Goal: Obtain resource: Download file/media

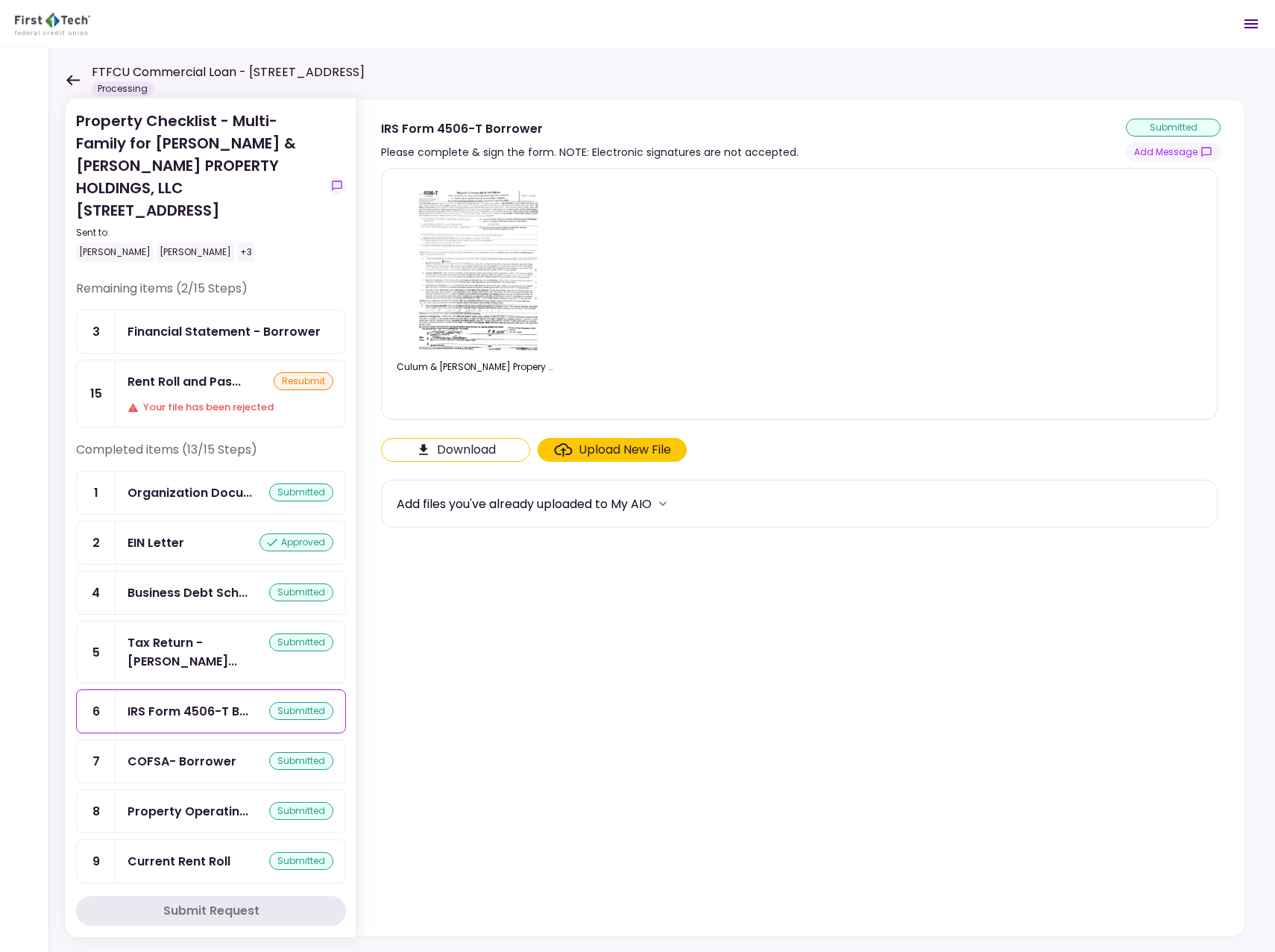
click at [74, 83] on icon at bounding box center [73, 80] width 14 height 11
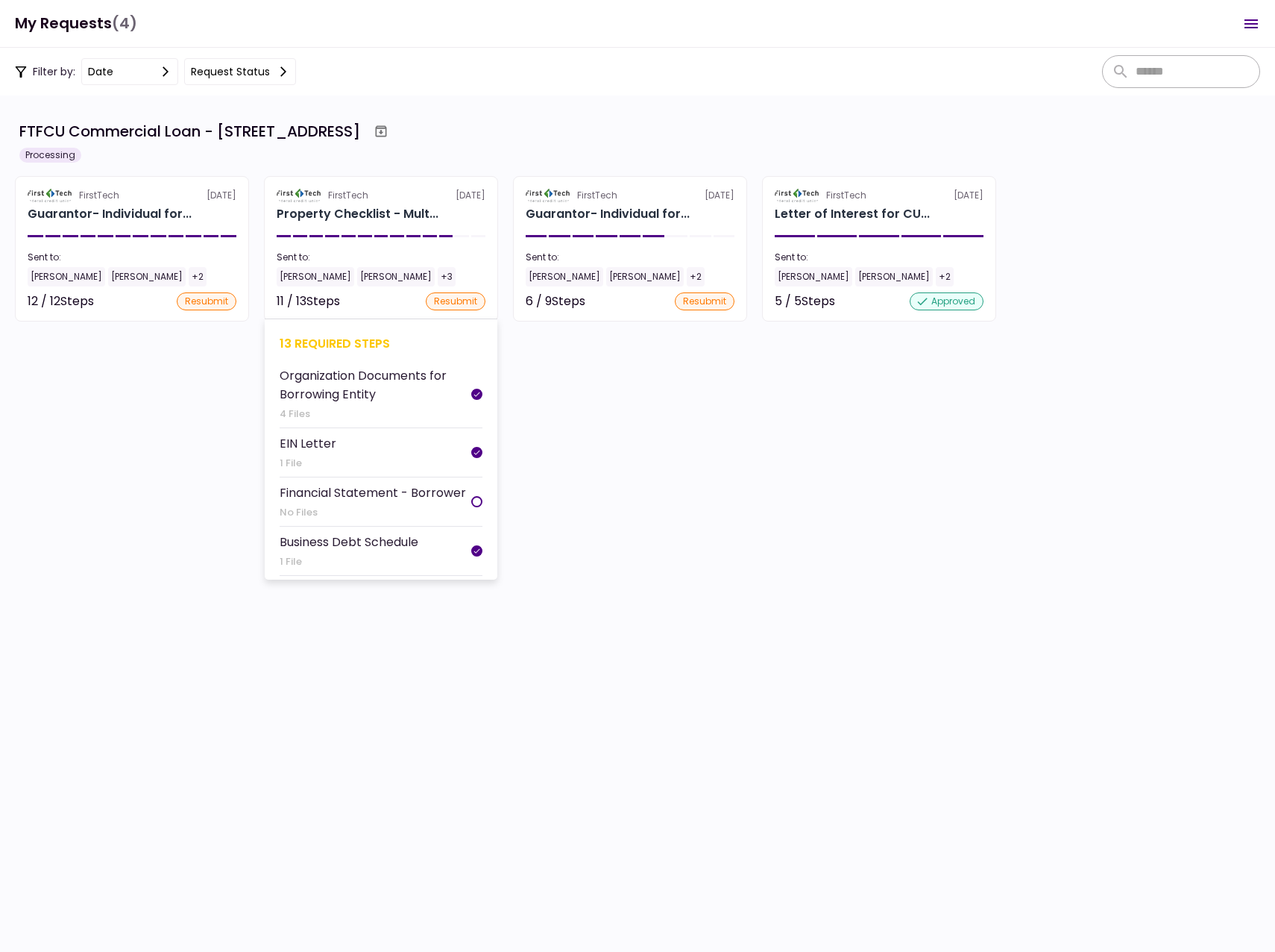
click at [320, 274] on div "[PERSON_NAME]" at bounding box center [315, 276] width 78 height 19
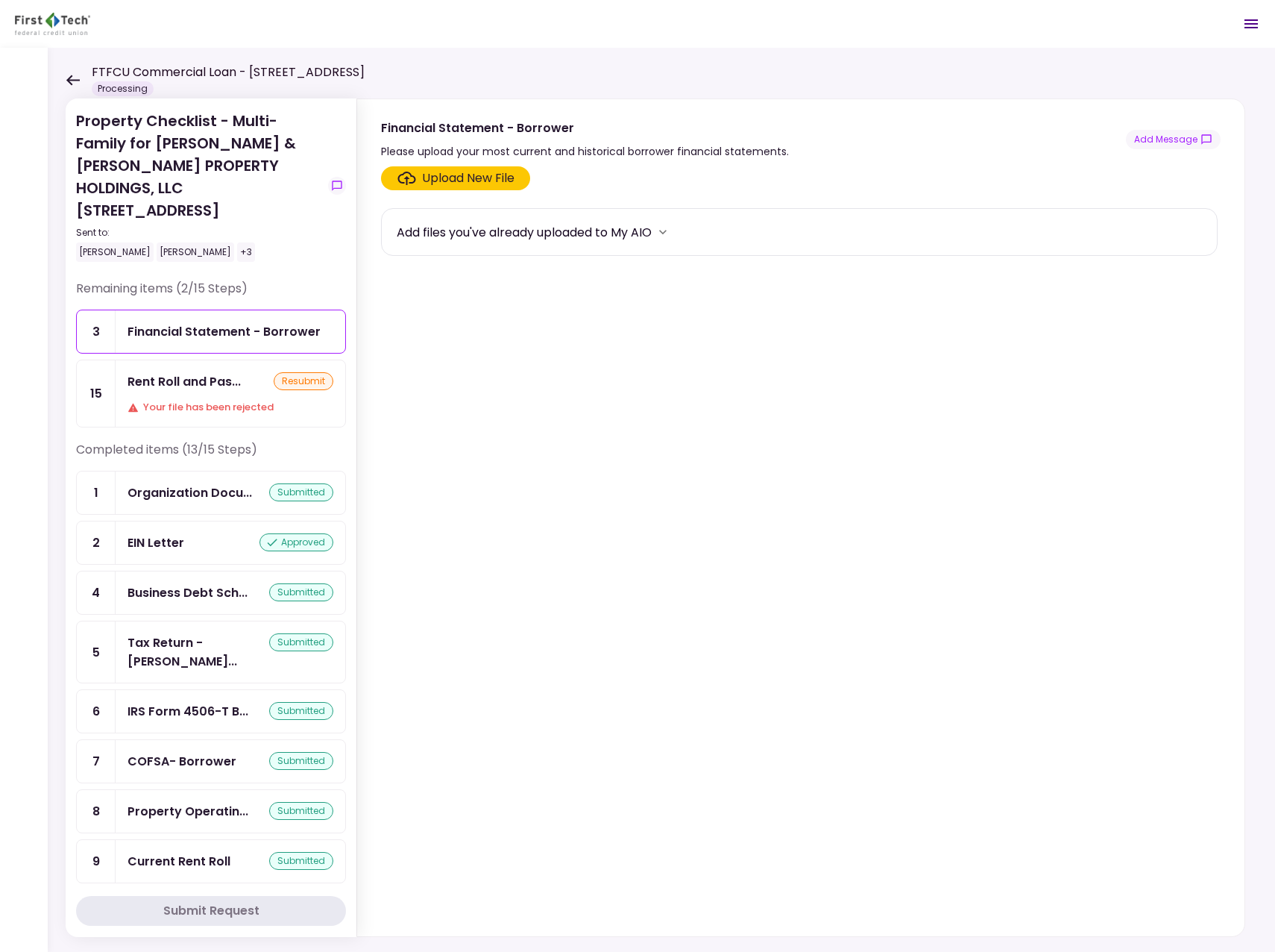
click at [69, 77] on icon at bounding box center [73, 79] width 13 height 10
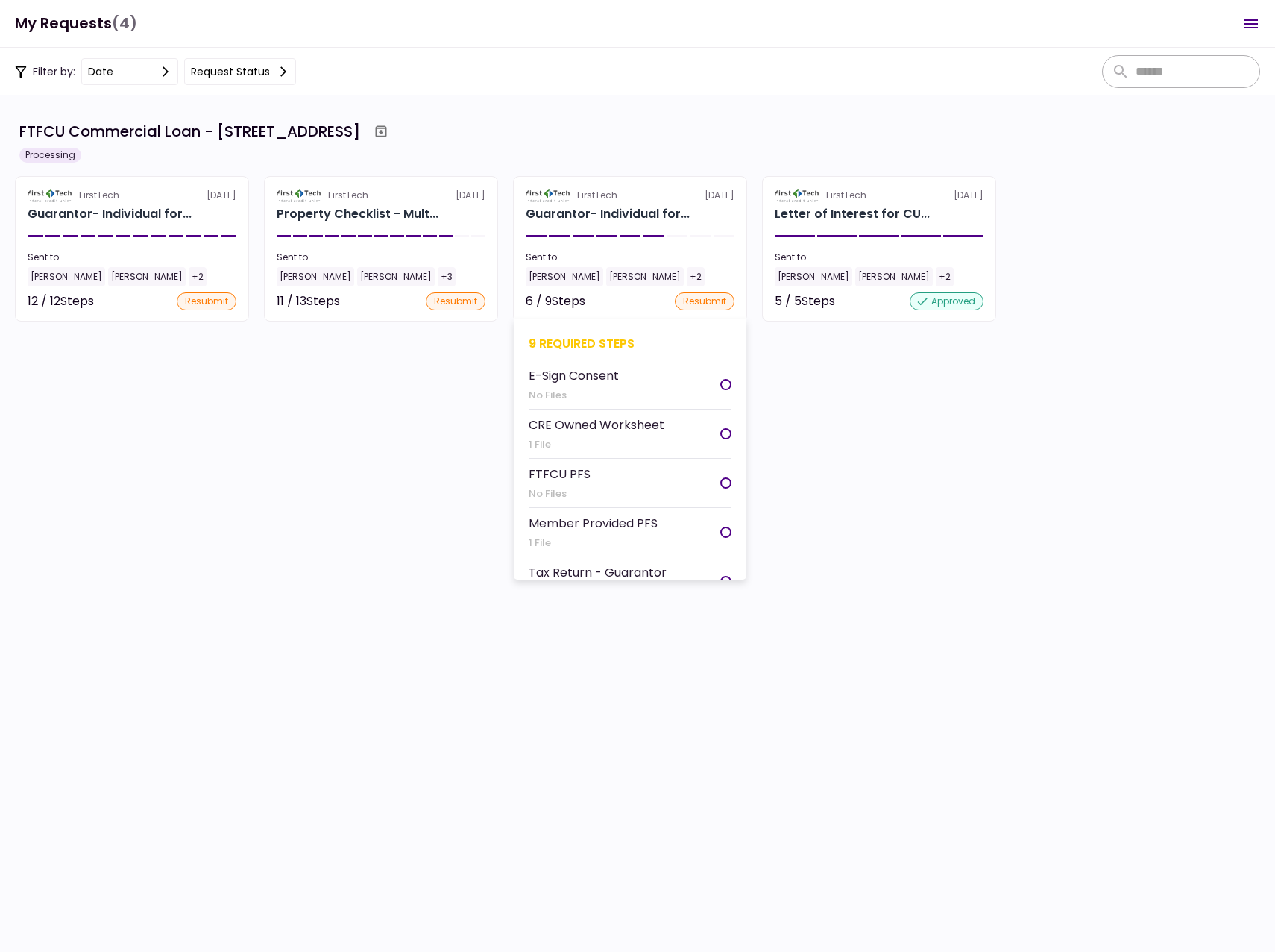
click at [558, 277] on div "[PERSON_NAME]" at bounding box center [564, 276] width 78 height 19
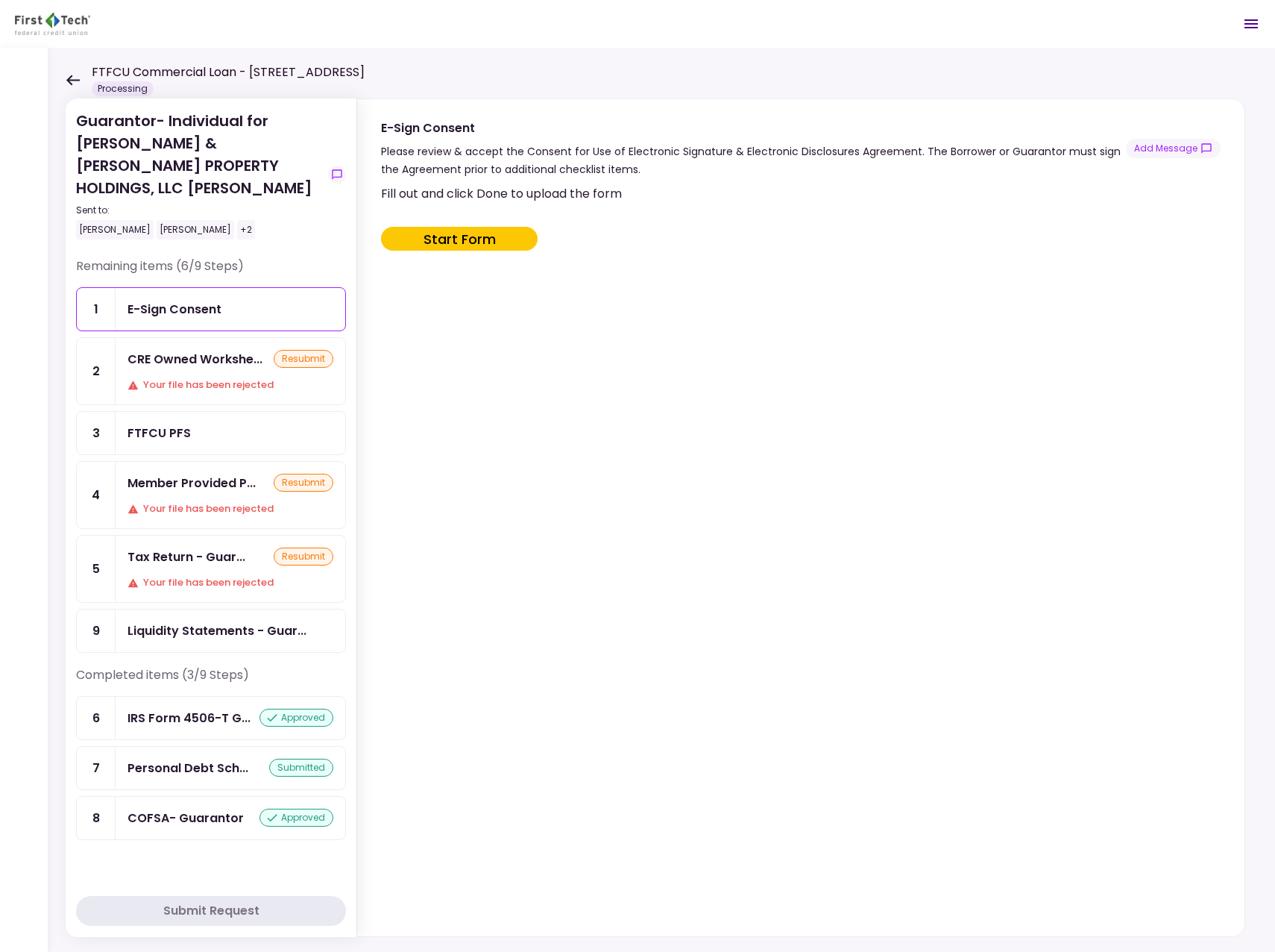
click at [67, 81] on icon at bounding box center [73, 80] width 14 height 11
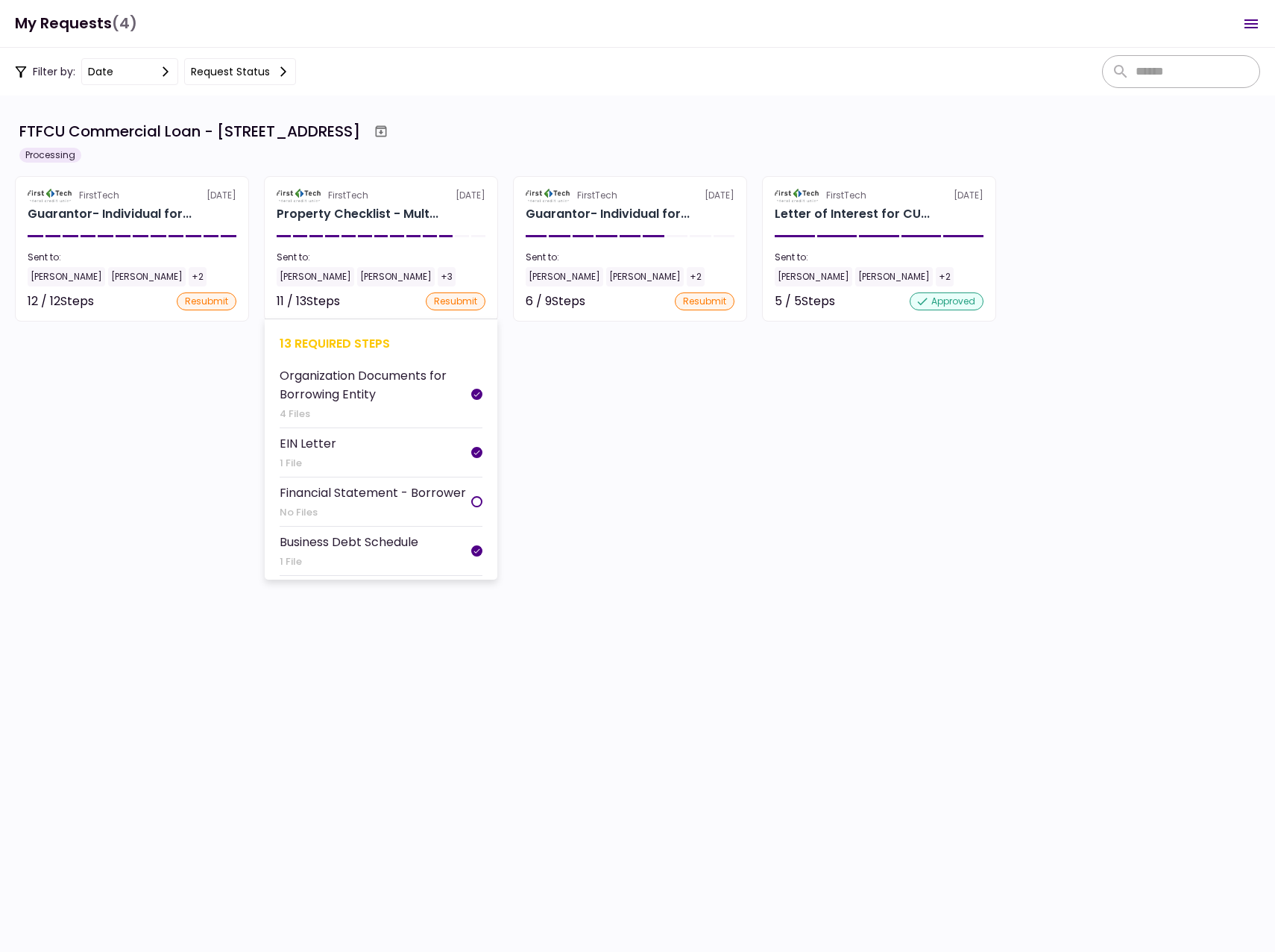
click at [307, 274] on div "[PERSON_NAME]" at bounding box center [315, 276] width 78 height 19
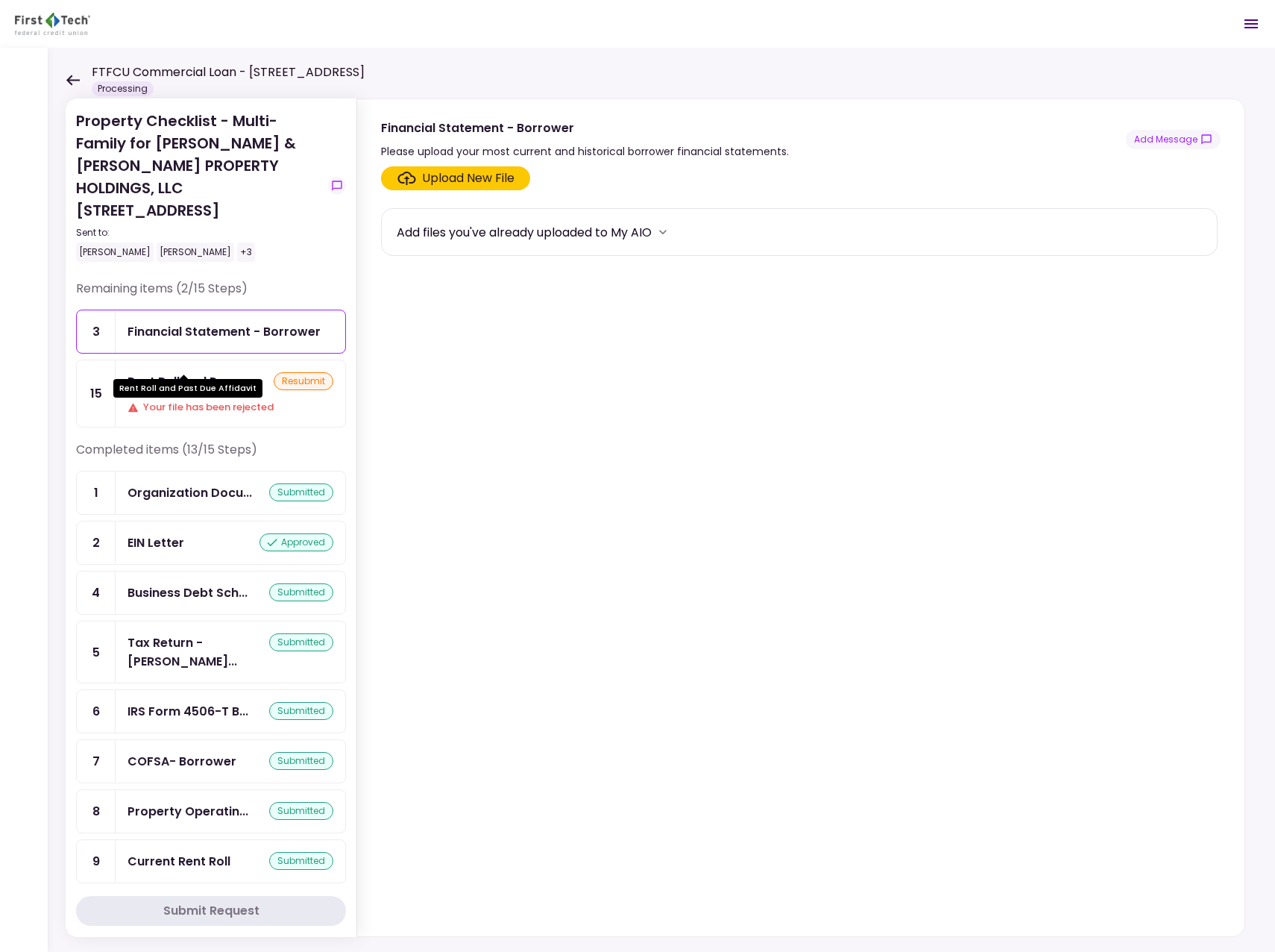
click at [204, 372] on div "Rent Roll and Pas..." at bounding box center [184, 381] width 113 height 19
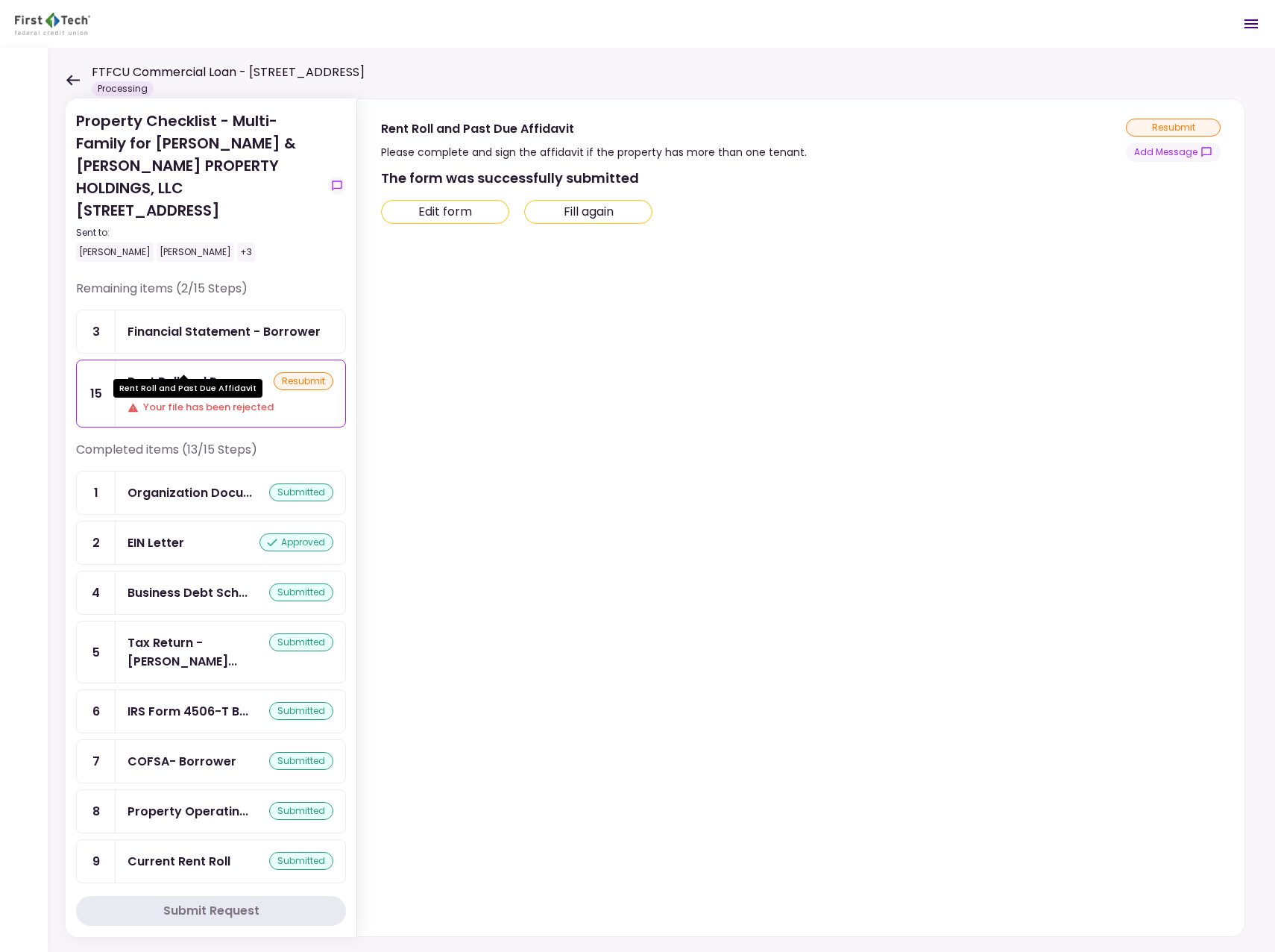
click at [188, 372] on div "Rent Roll and Pas..." at bounding box center [184, 381] width 113 height 19
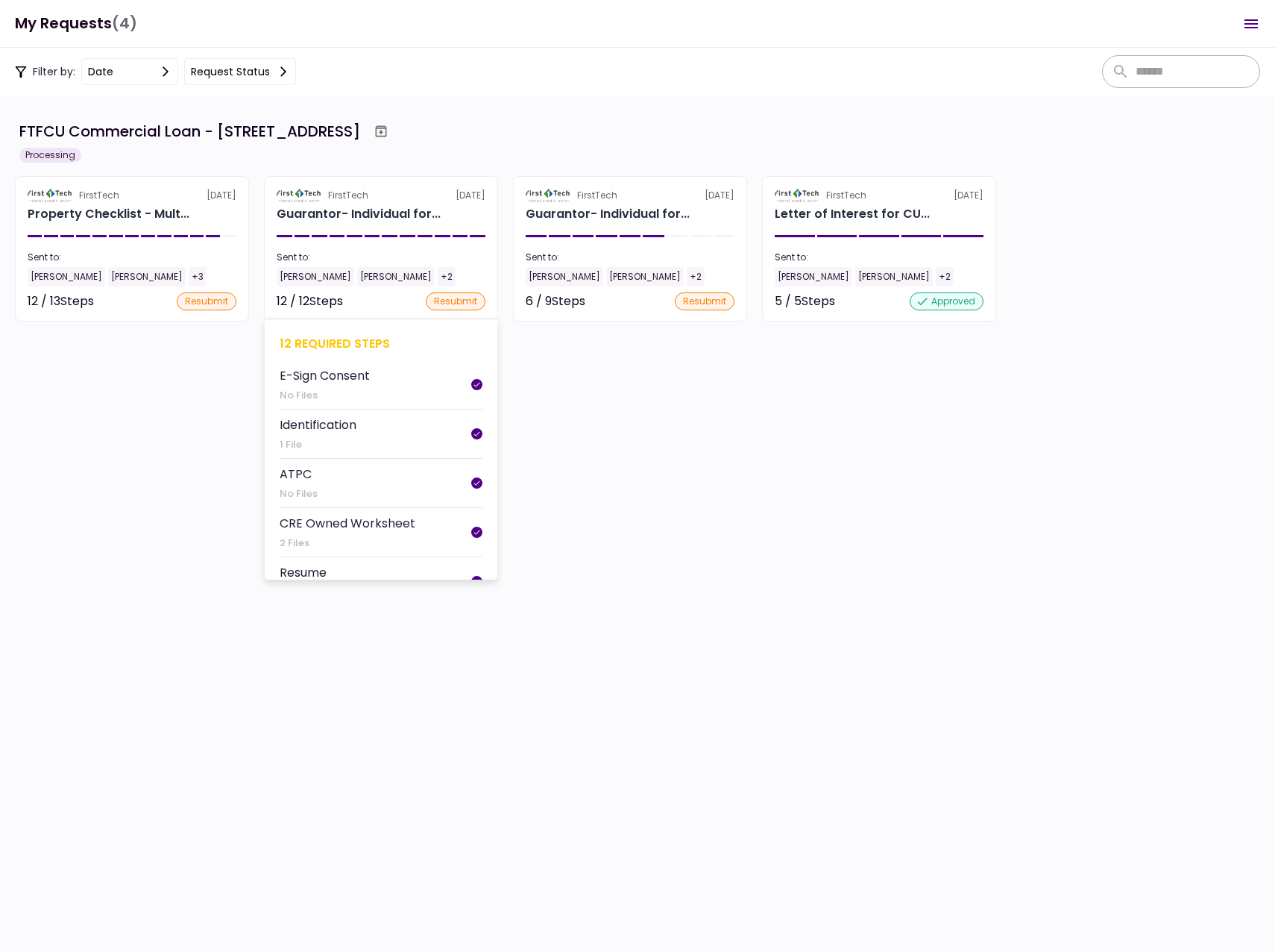
click at [300, 279] on div "[PERSON_NAME]" at bounding box center [315, 276] width 78 height 19
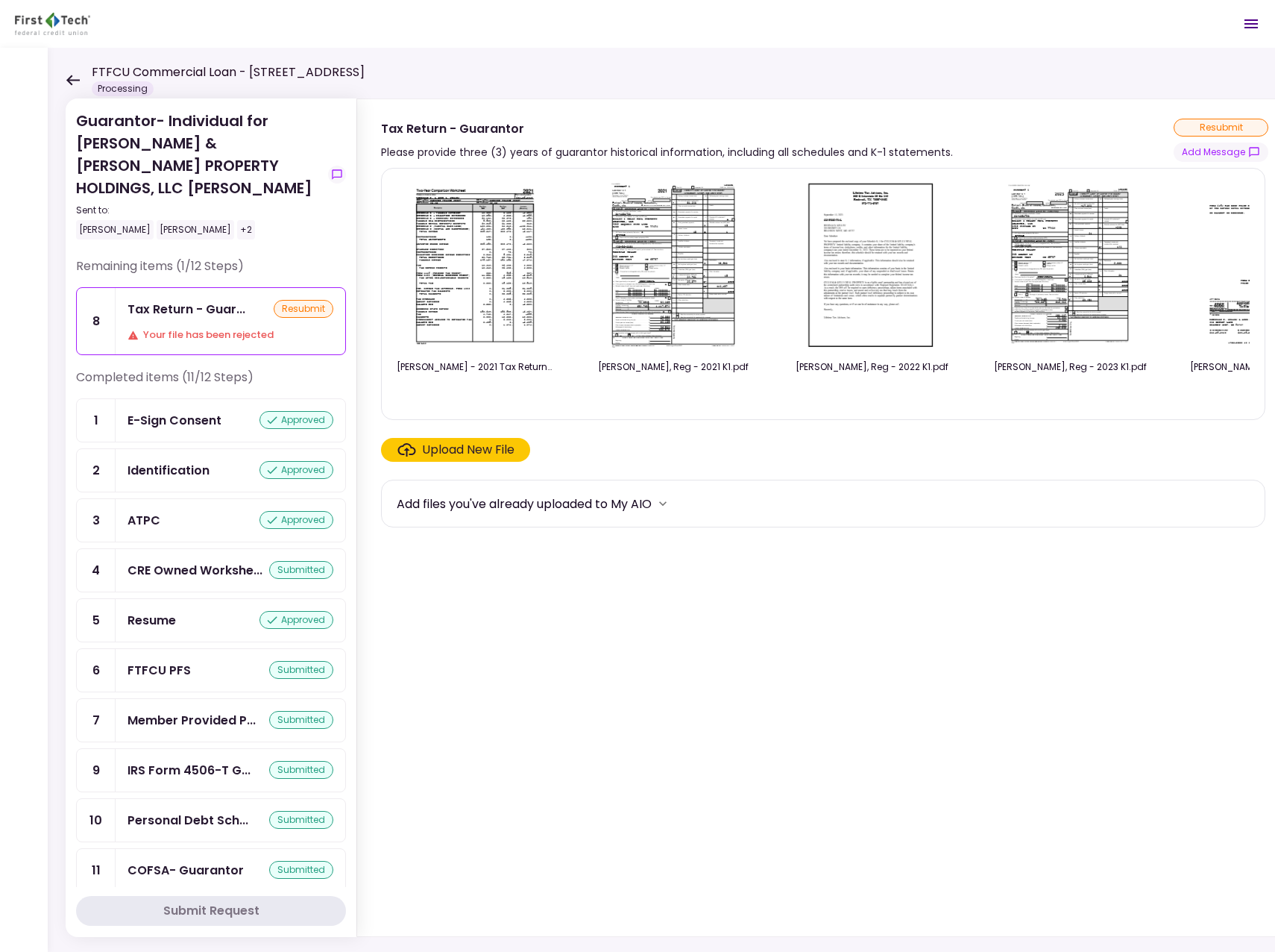
click at [74, 80] on icon at bounding box center [73, 79] width 13 height 10
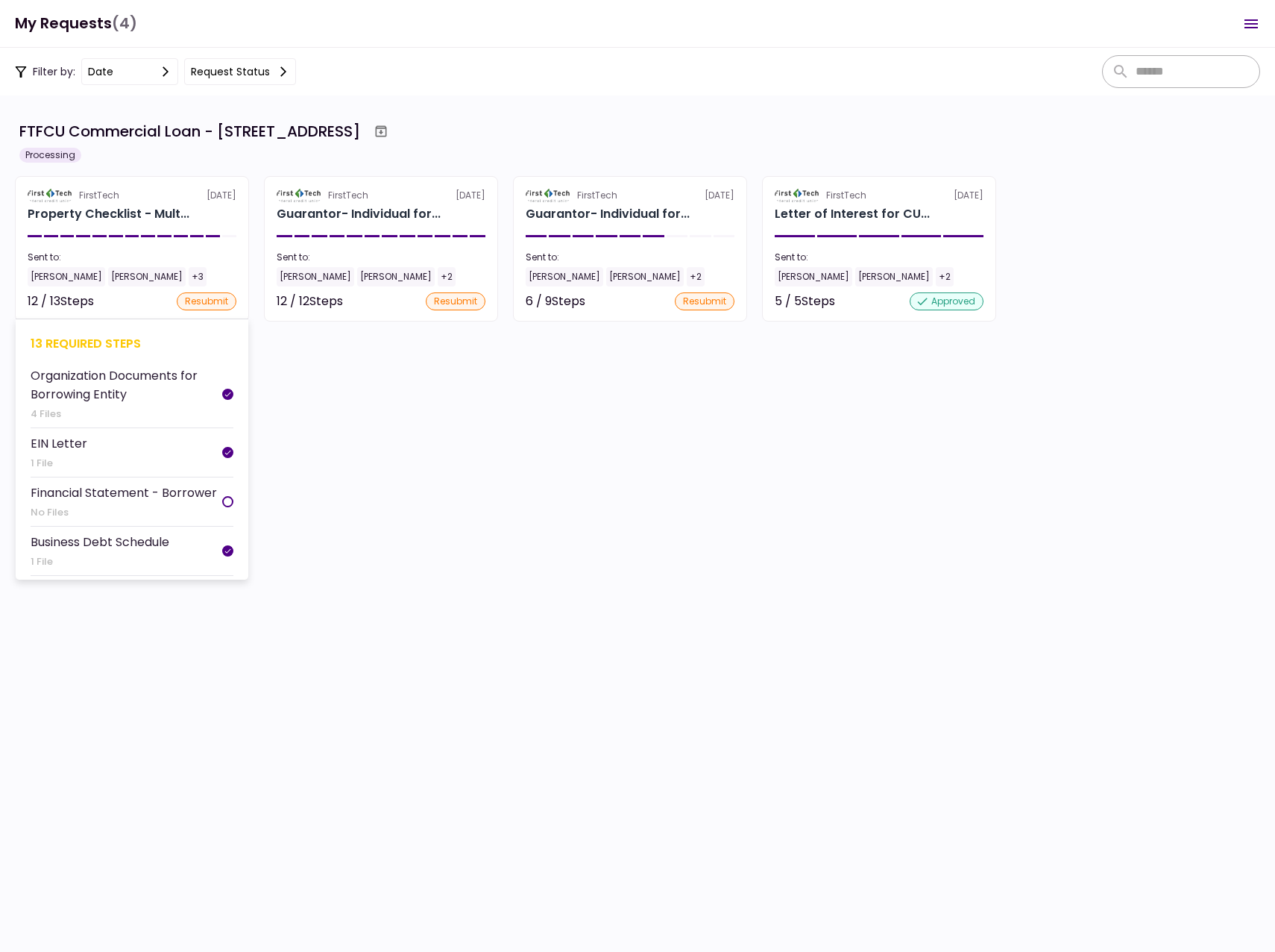
click at [53, 275] on div "[PERSON_NAME]" at bounding box center [67, 276] width 78 height 19
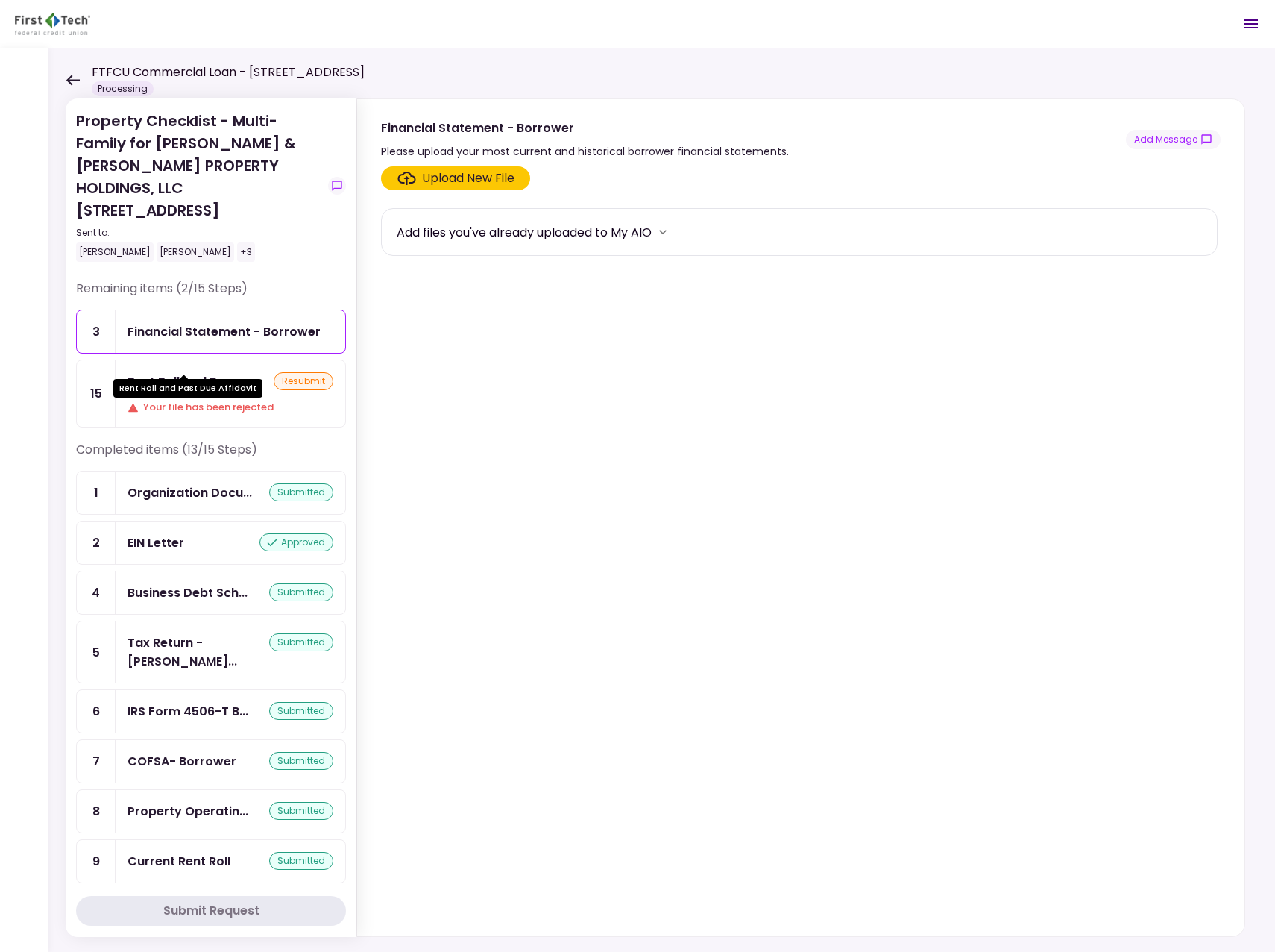
click at [210, 372] on div "Rent Roll and Pas..." at bounding box center [184, 381] width 113 height 19
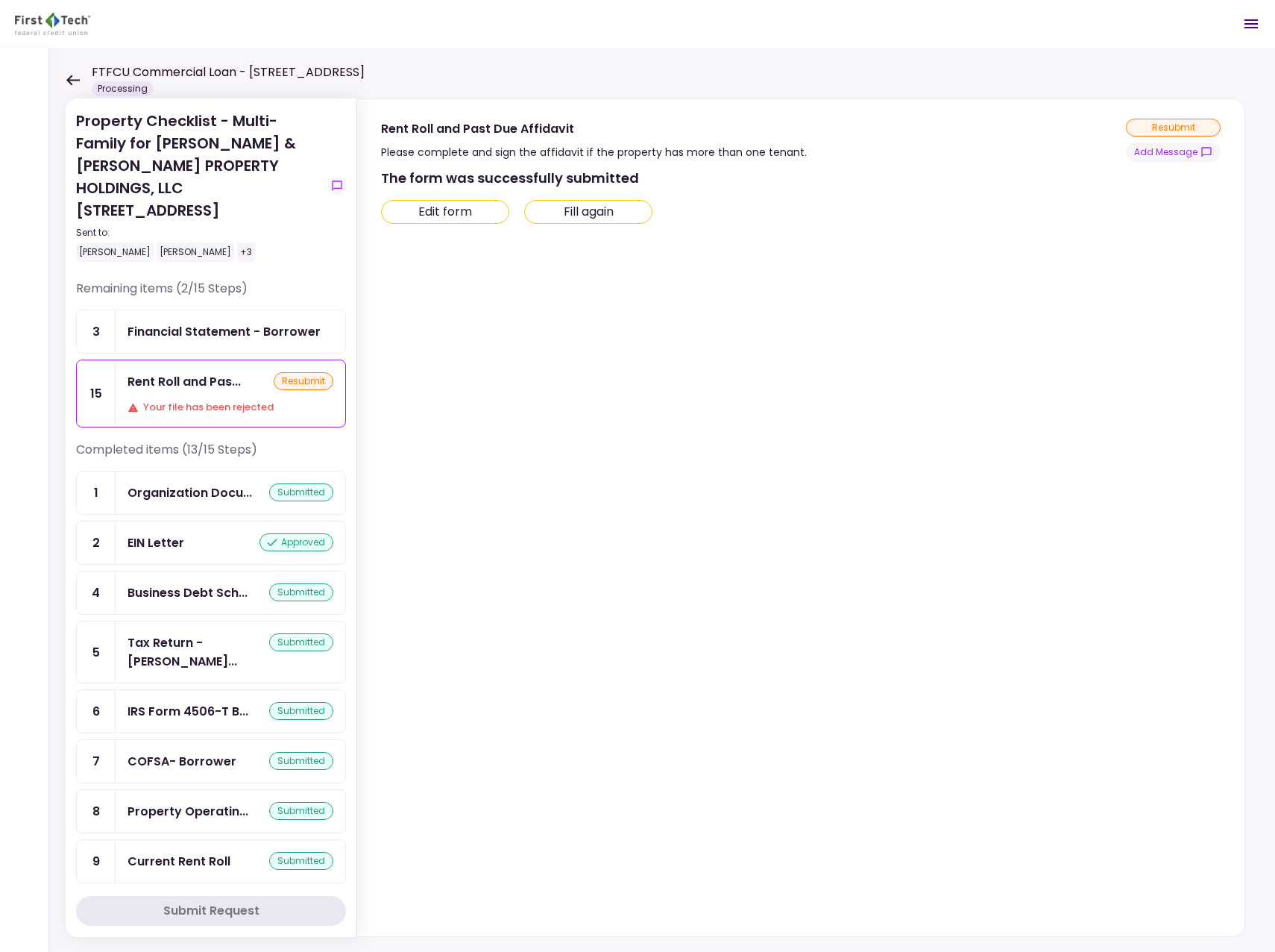
click at [457, 209] on button "Edit form" at bounding box center [446, 212] width 129 height 24
type input "***"
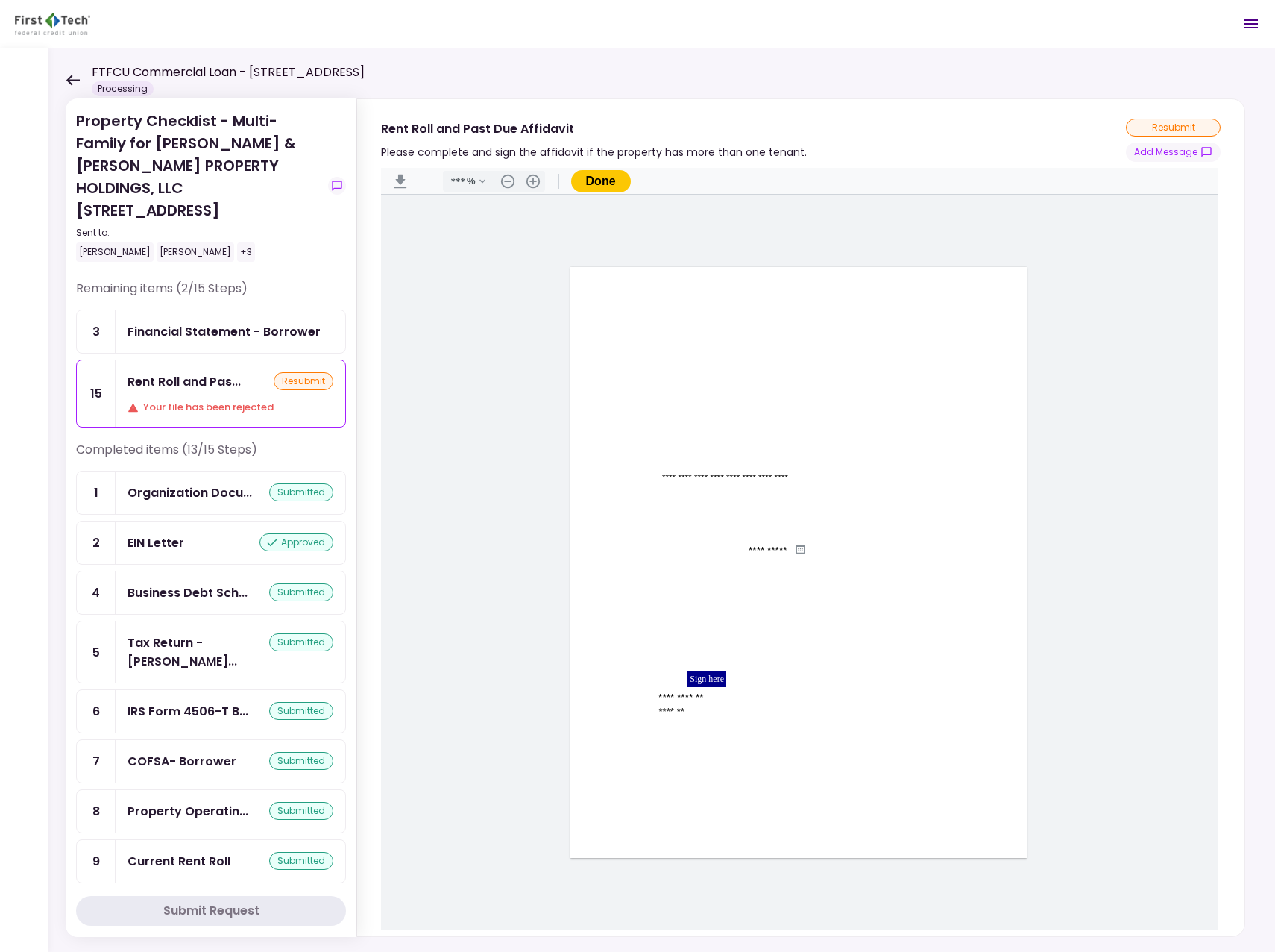
click at [72, 82] on icon at bounding box center [73, 80] width 14 height 11
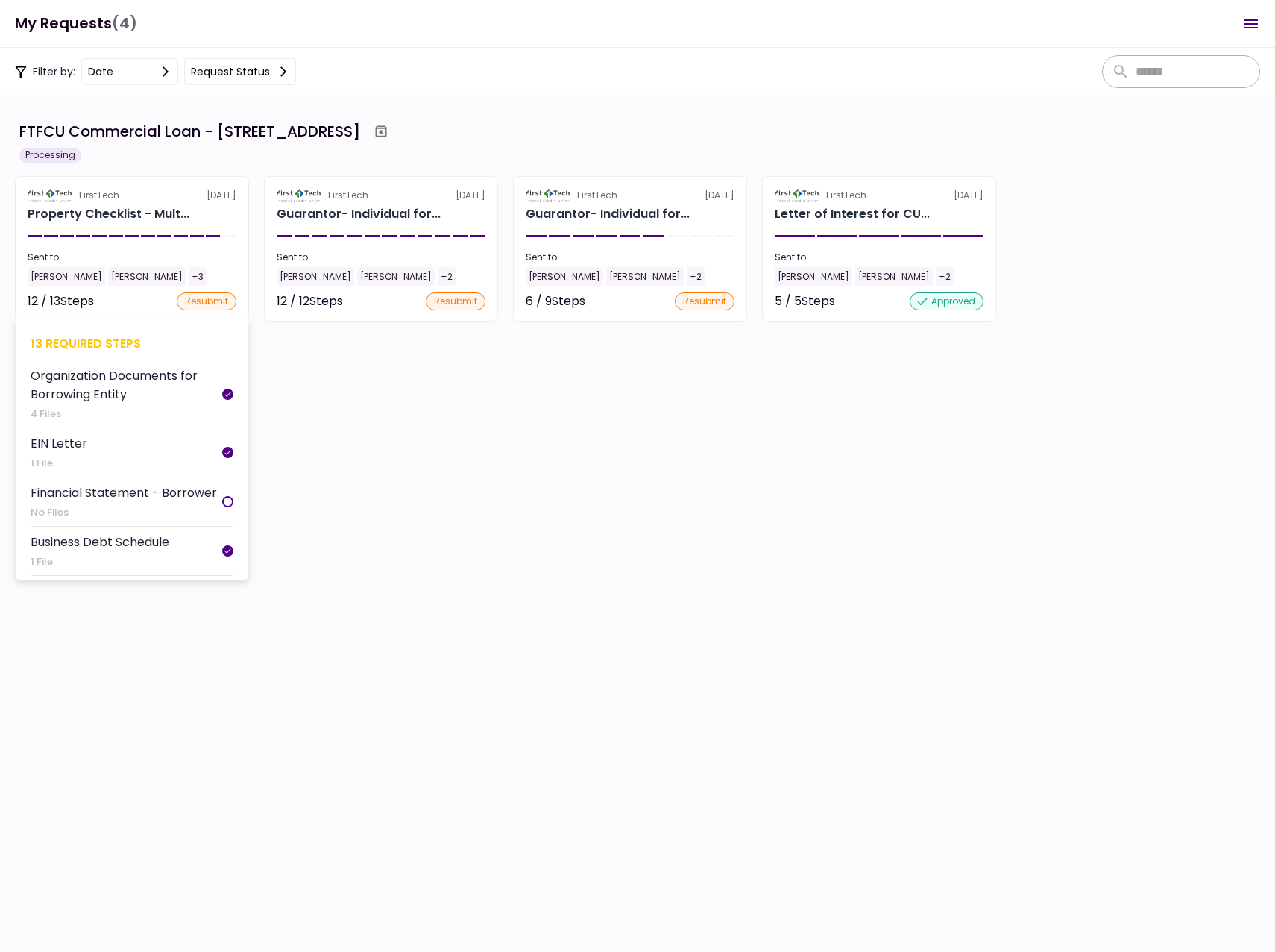
click at [49, 274] on div "[PERSON_NAME]" at bounding box center [67, 276] width 78 height 19
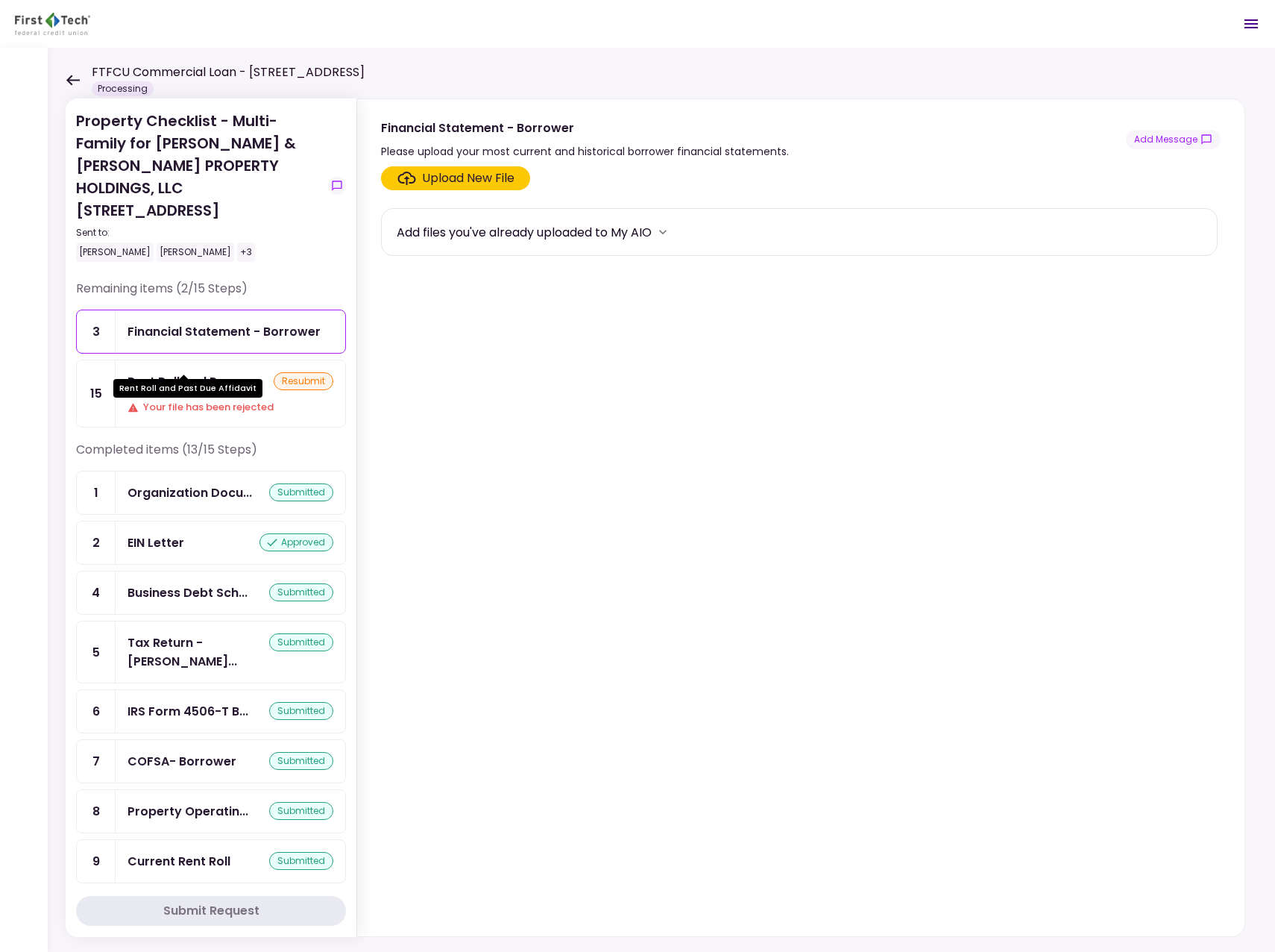
click at [181, 372] on div "Rent Roll and Pas..." at bounding box center [184, 381] width 113 height 19
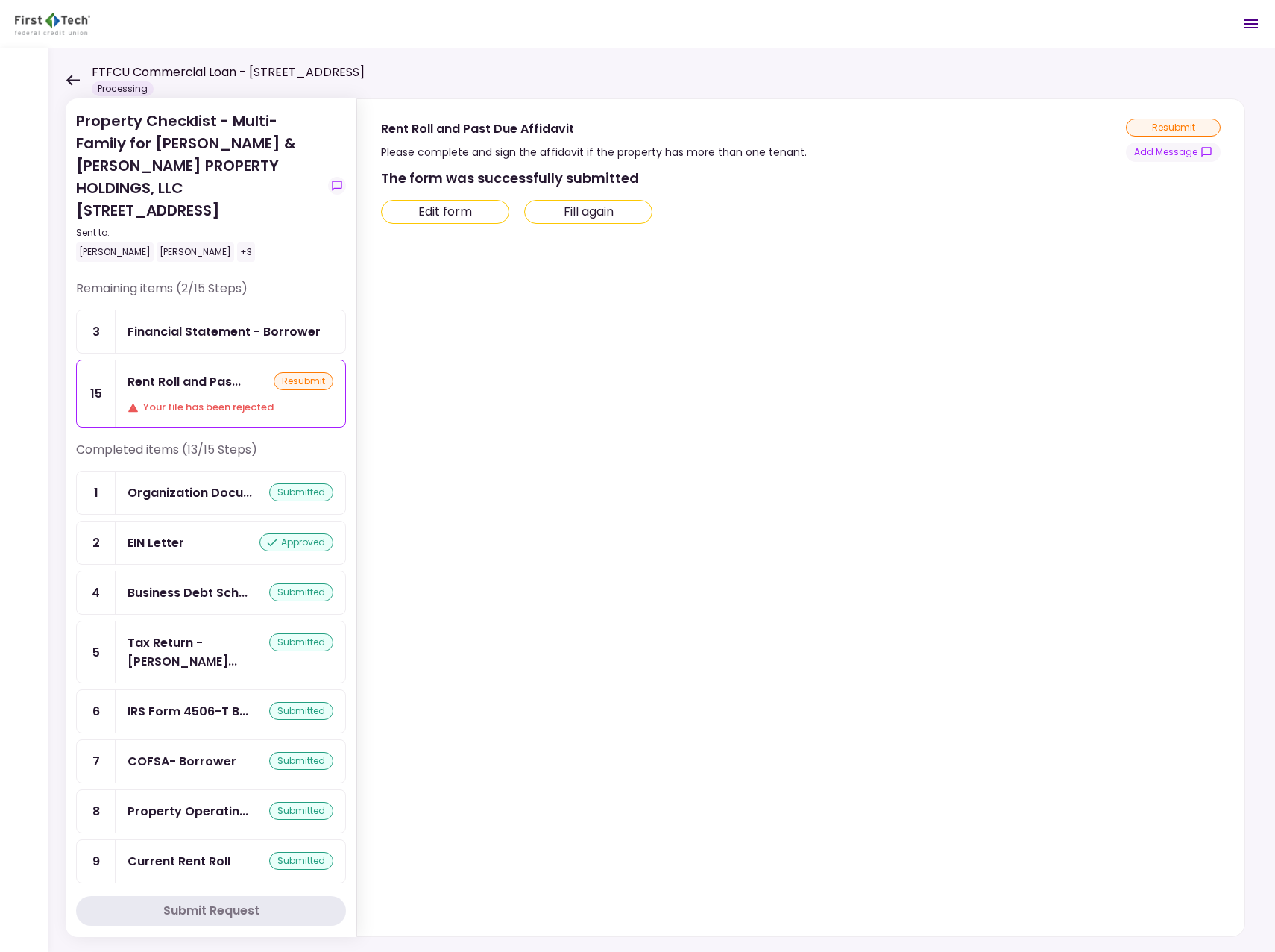
click at [432, 213] on button "Edit form" at bounding box center [446, 212] width 129 height 24
type input "***"
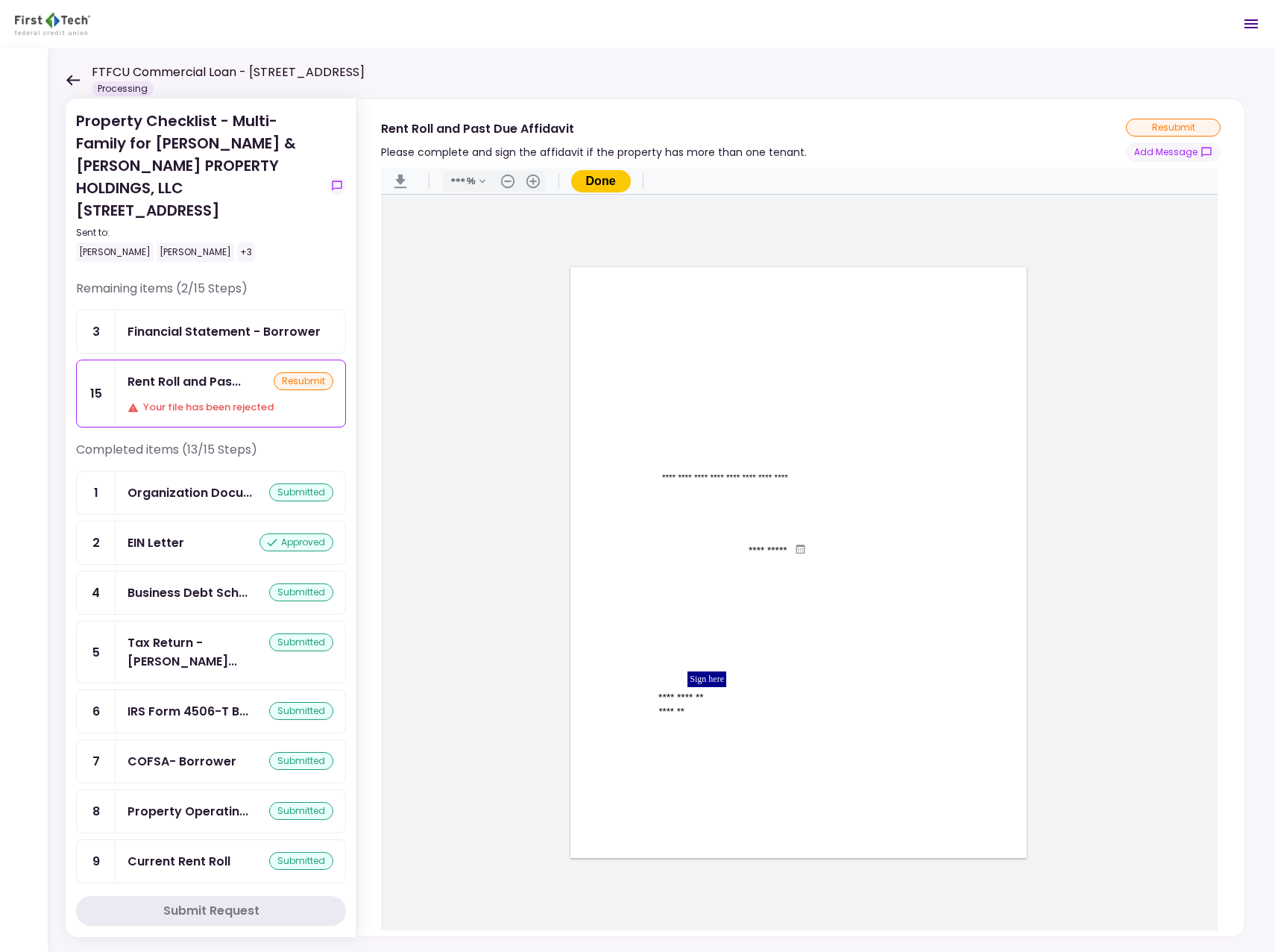
drag, startPoint x: 761, startPoint y: 236, endPoint x: 728, endPoint y: 245, distance: 34.2
click at [728, 245] on main "**********" at bounding box center [800, 562] width 837 height 736
click at [69, 77] on icon at bounding box center [73, 79] width 13 height 10
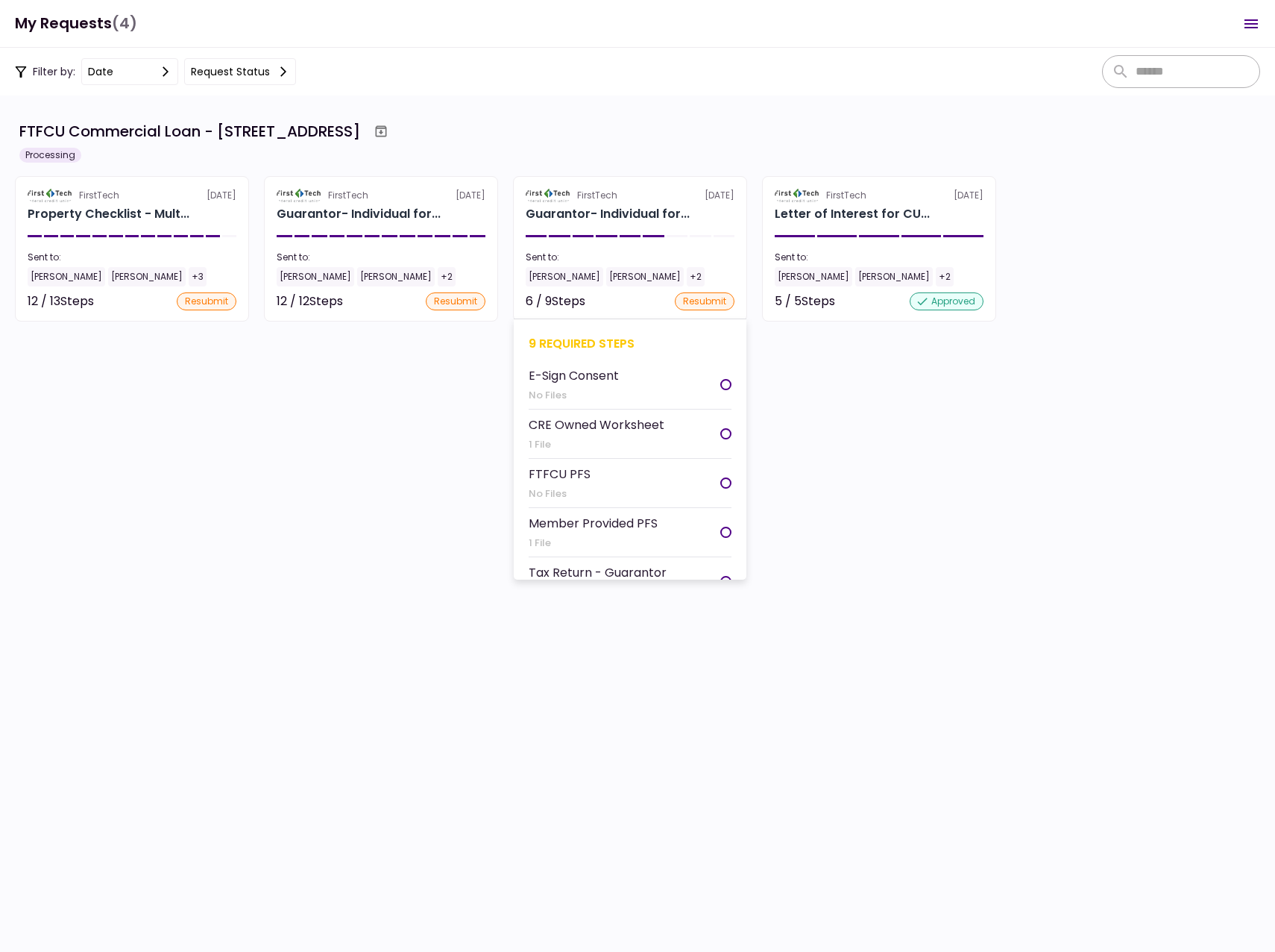
click at [567, 275] on div "[PERSON_NAME]" at bounding box center [564, 276] width 78 height 19
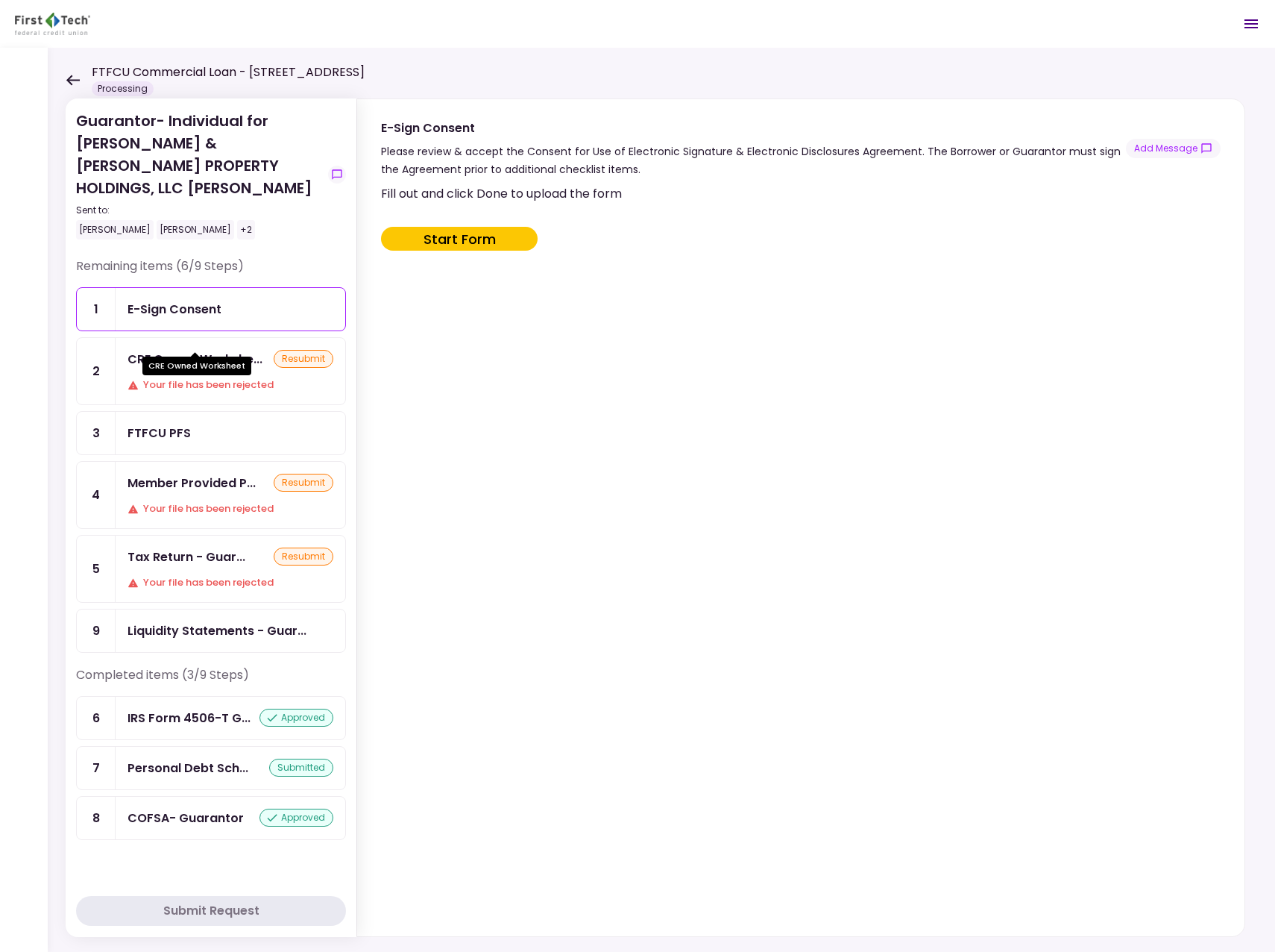
click at [208, 350] on div "CRE Owned Workshe..." at bounding box center [195, 359] width 135 height 19
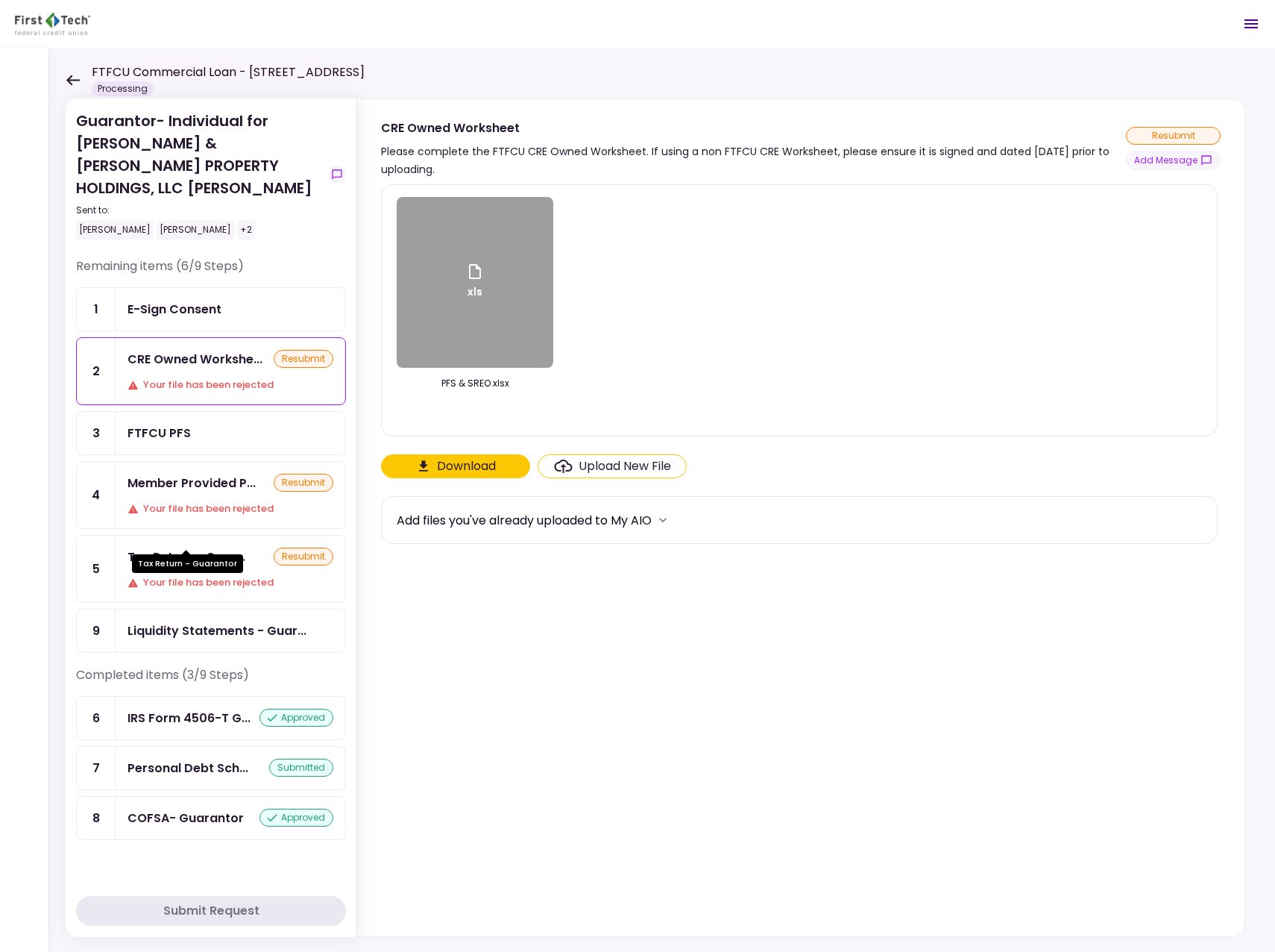
drag, startPoint x: 191, startPoint y: 532, endPoint x: 199, endPoint y: 525, distance: 10.6
click at [191, 547] on div "Tax Return - Guar..." at bounding box center [187, 557] width 118 height 19
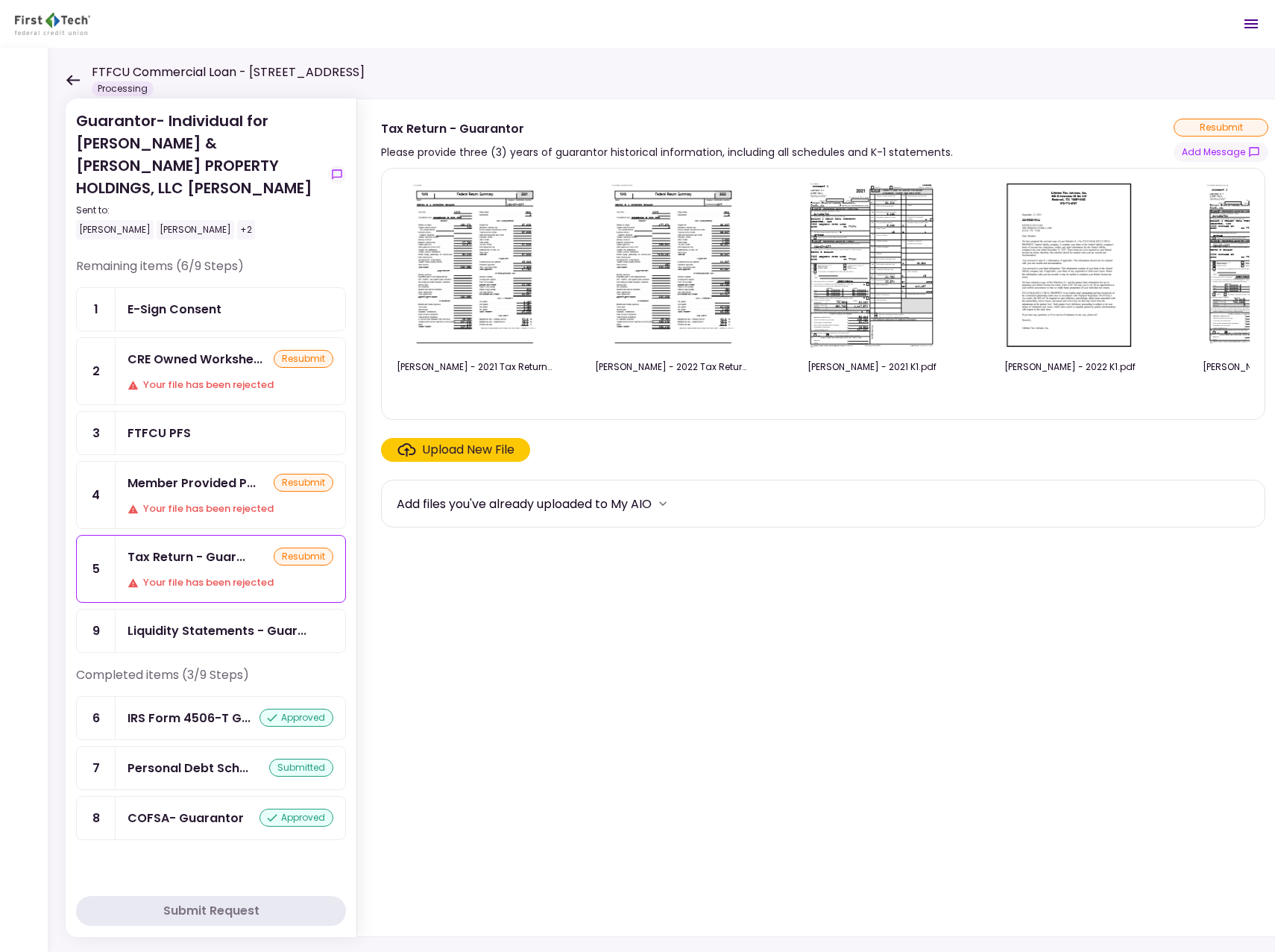
drag, startPoint x: 1018, startPoint y: 406, endPoint x: 1067, endPoint y: 405, distance: 49.0
click at [1067, 405] on div "Cullum, Keith - 2021 Tax Return.pdf Cullum, Keith - 2022 Tax Return.pdf Cullum,…" at bounding box center [823, 294] width 853 height 227
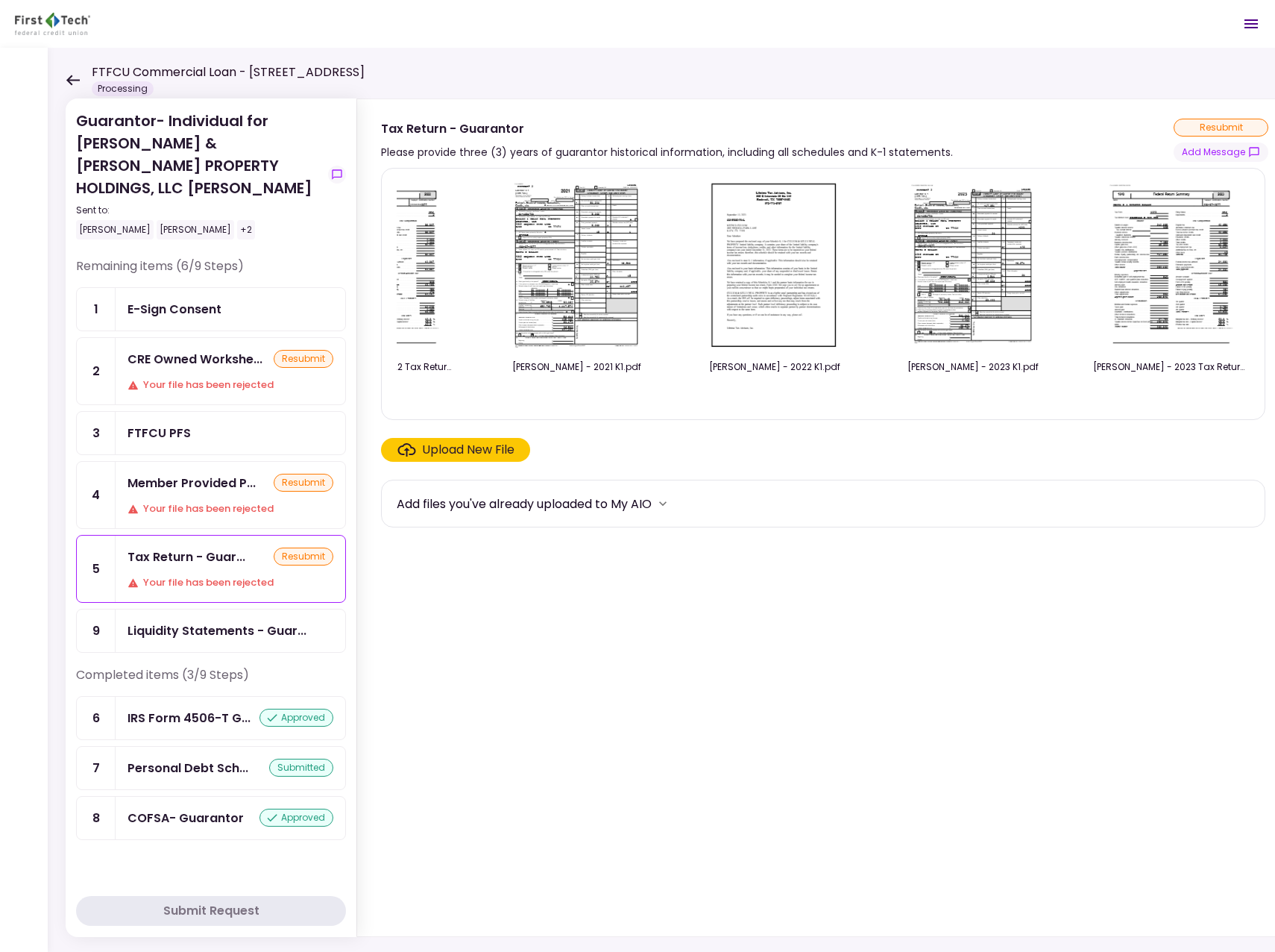
scroll to position [0, 298]
click at [181, 474] on div "Member Provided P..." at bounding box center [192, 483] width 129 height 19
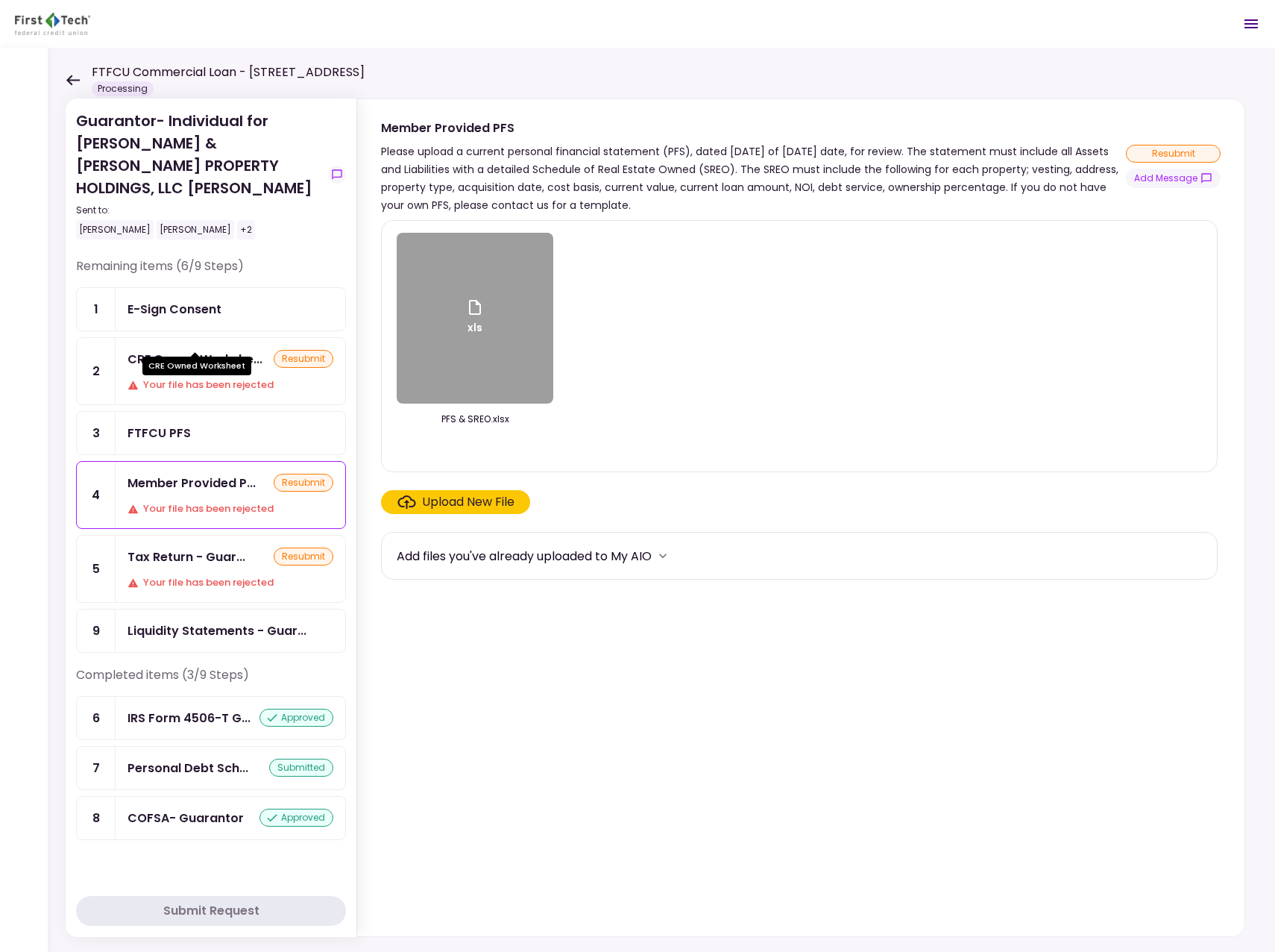
click at [222, 350] on div "CRE Owned Workshe..." at bounding box center [195, 359] width 135 height 19
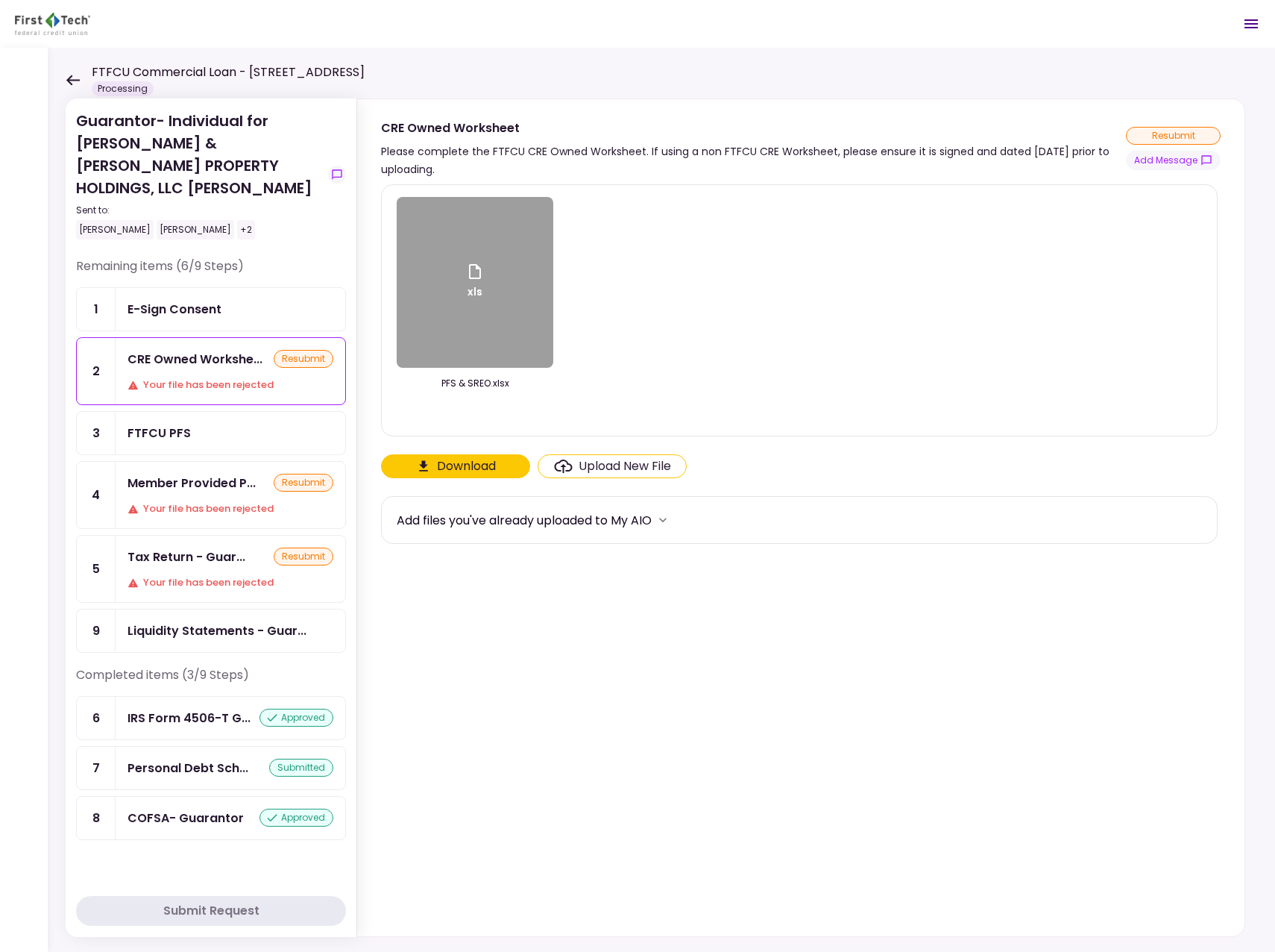
click at [426, 326] on div "xls" at bounding box center [475, 282] width 157 height 171
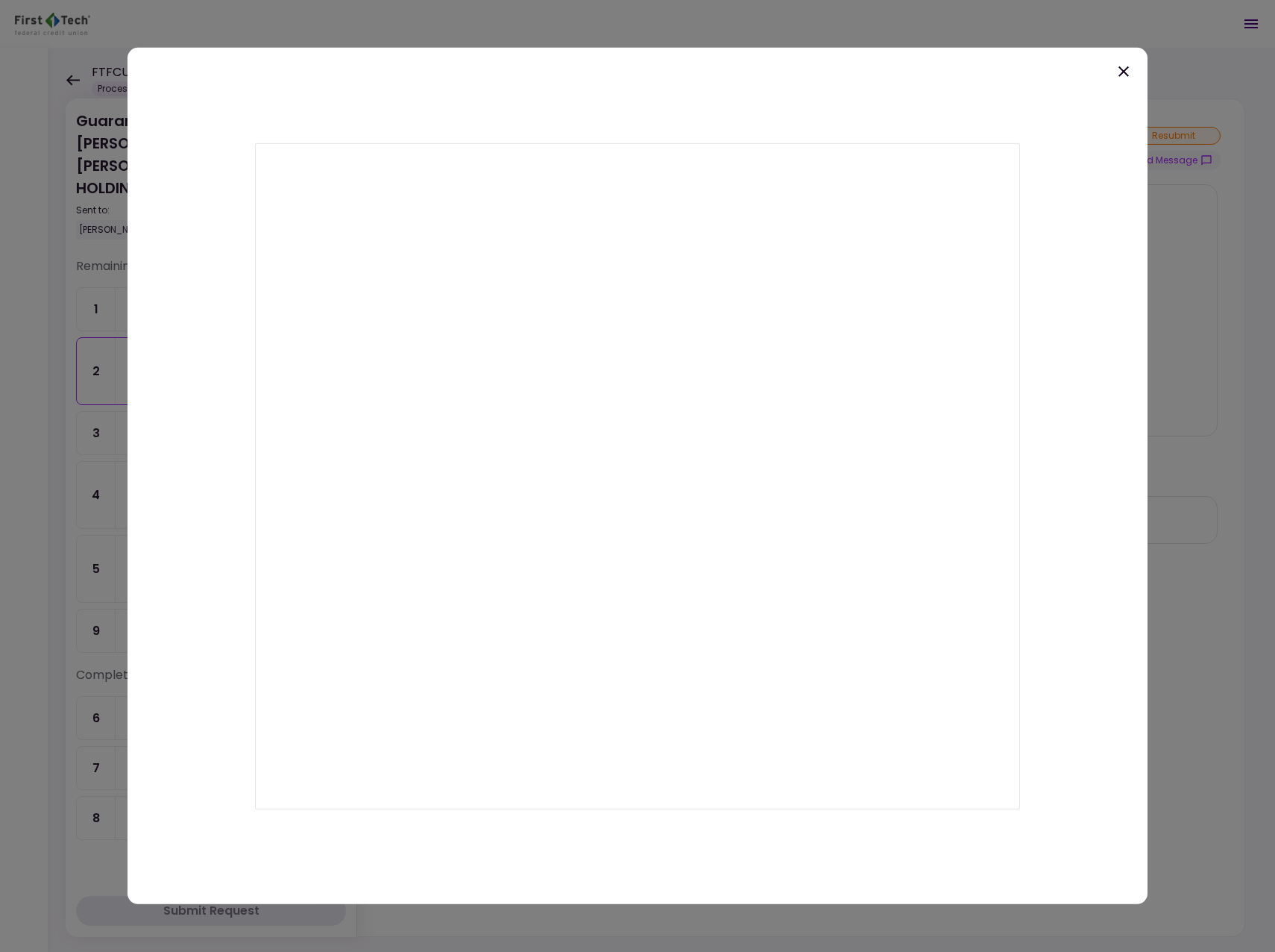
click at [1041, 160] on div at bounding box center [638, 476] width 1020 height 857
click at [1127, 71] on icon at bounding box center [1124, 71] width 18 height 18
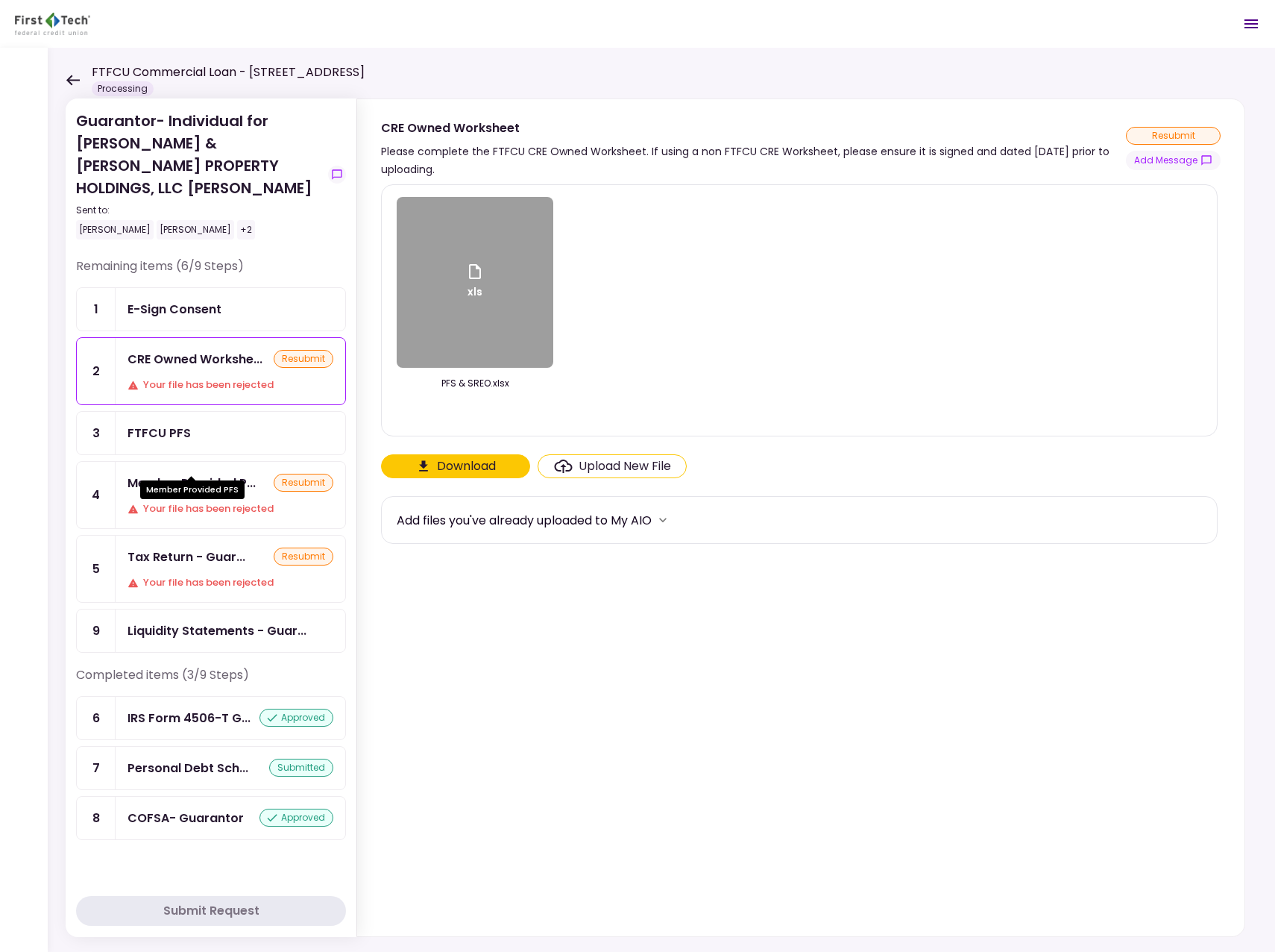
click at [196, 474] on div "Member Provided P..." at bounding box center [192, 483] width 129 height 19
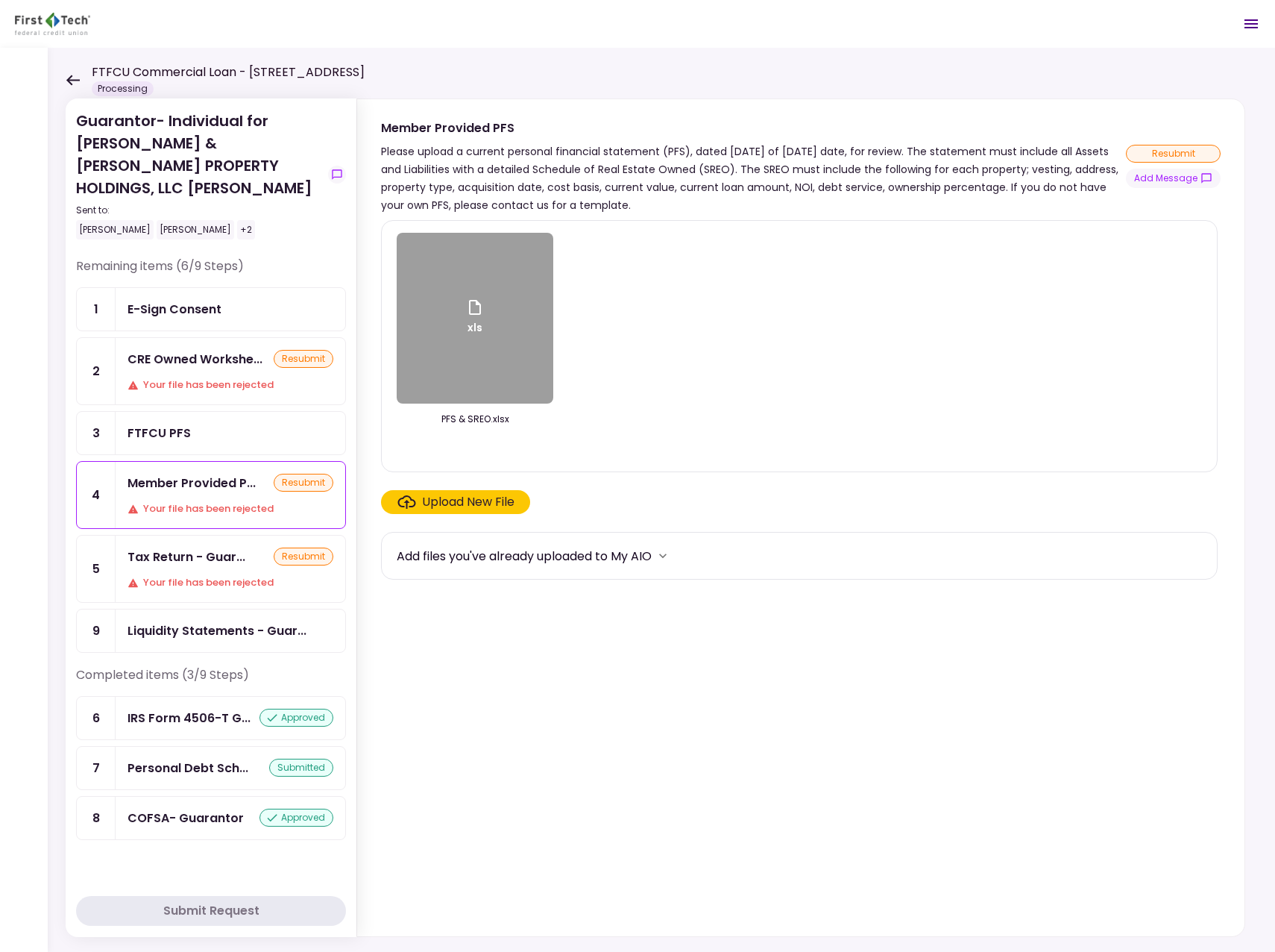
click at [454, 309] on div "xls" at bounding box center [475, 318] width 157 height 171
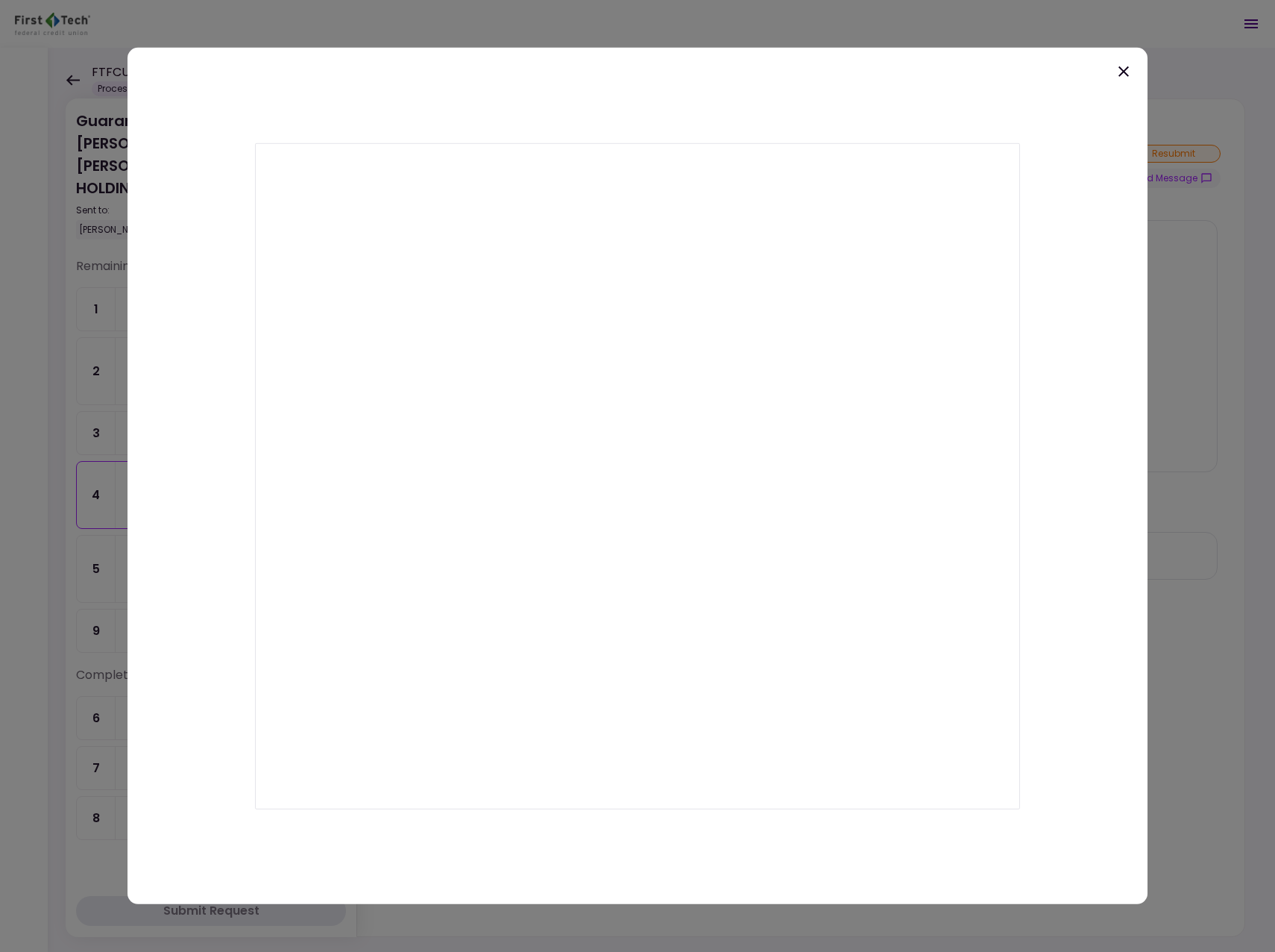
click at [780, 105] on div at bounding box center [638, 476] width 1020 height 857
click at [1125, 70] on icon at bounding box center [1123, 71] width 10 height 10
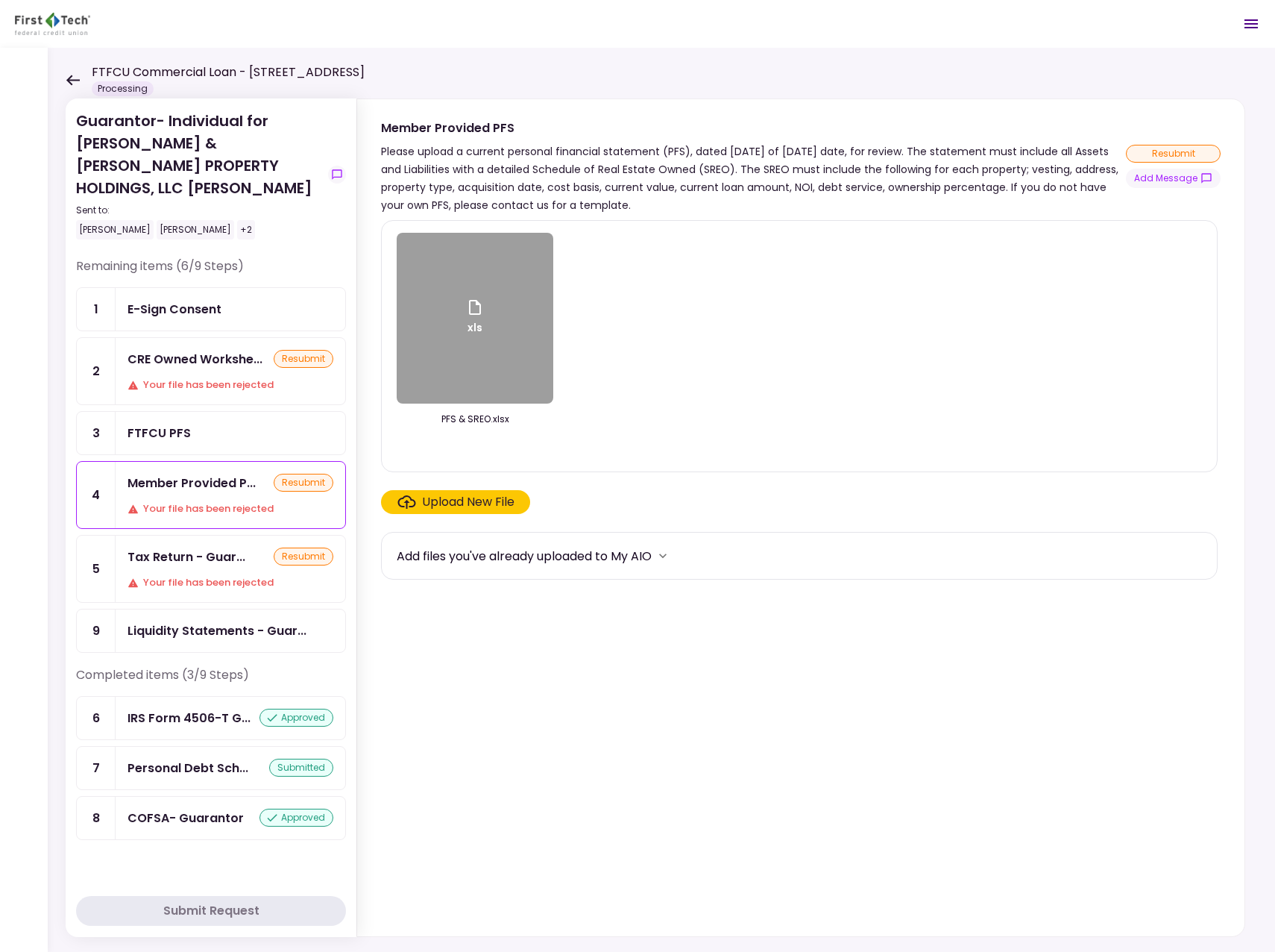
click at [445, 372] on div "xls" at bounding box center [475, 318] width 157 height 171
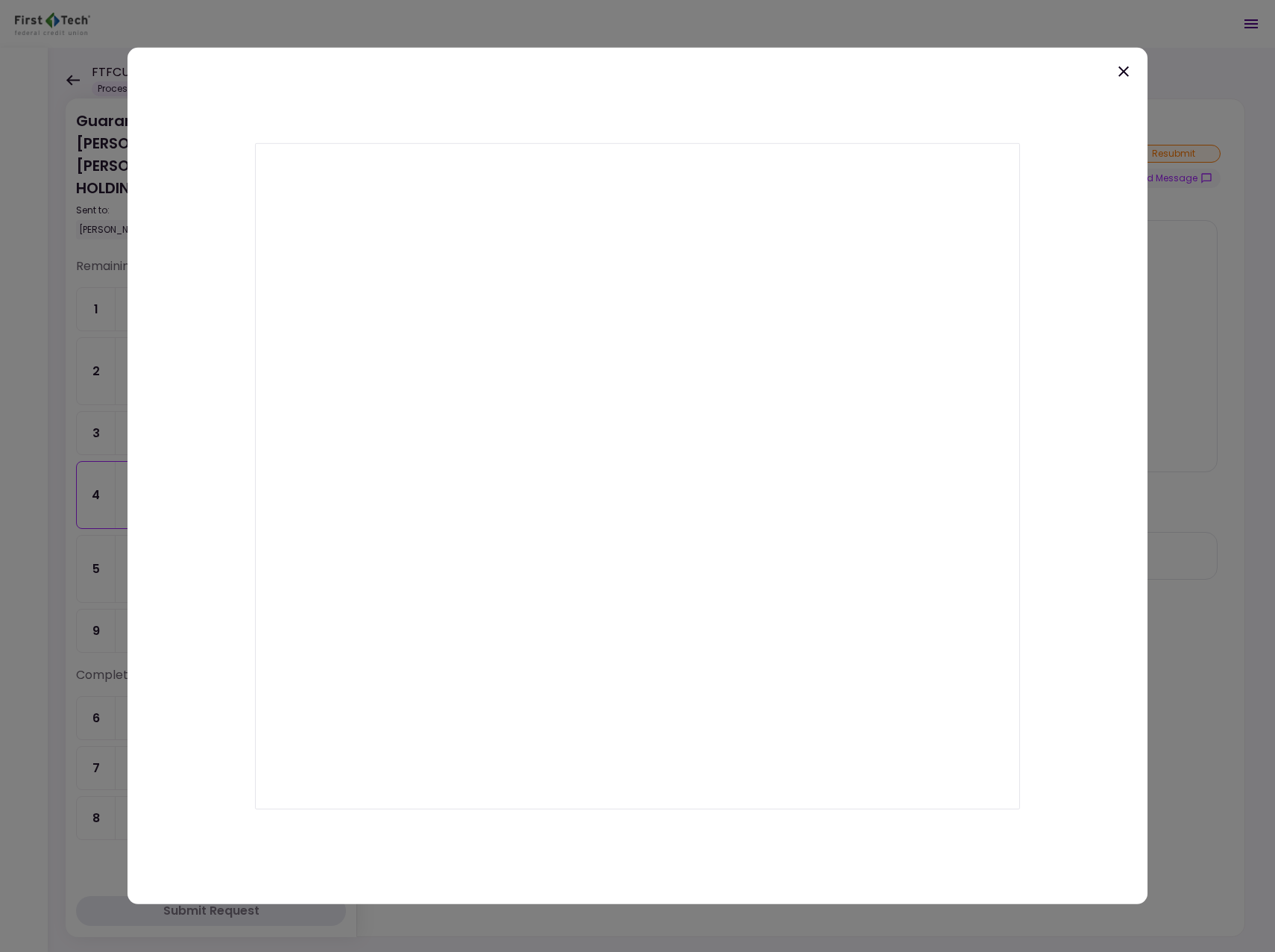
click at [1125, 67] on icon at bounding box center [1124, 71] width 18 height 18
